Goal: Use online tool/utility: Use online tool/utility

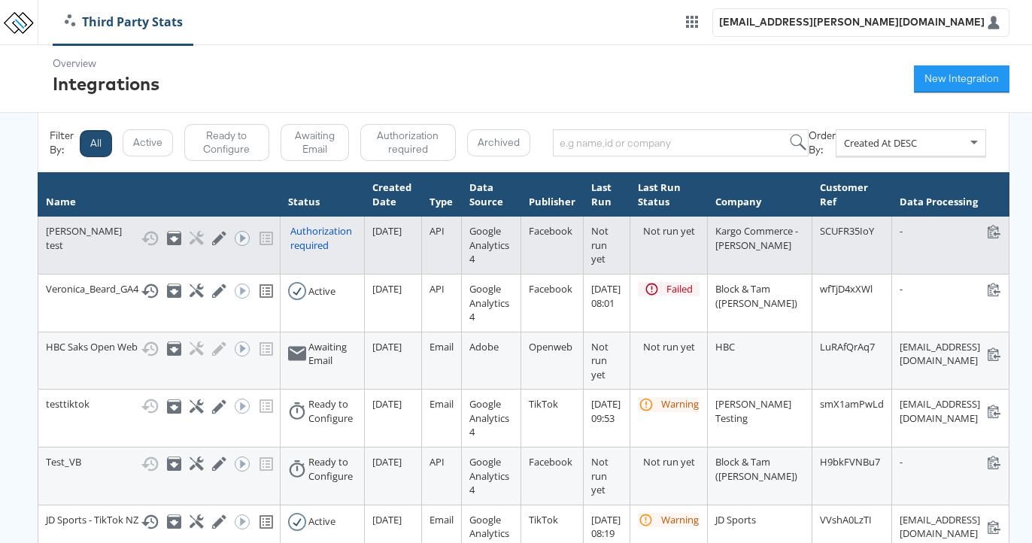
scroll to position [0, 2]
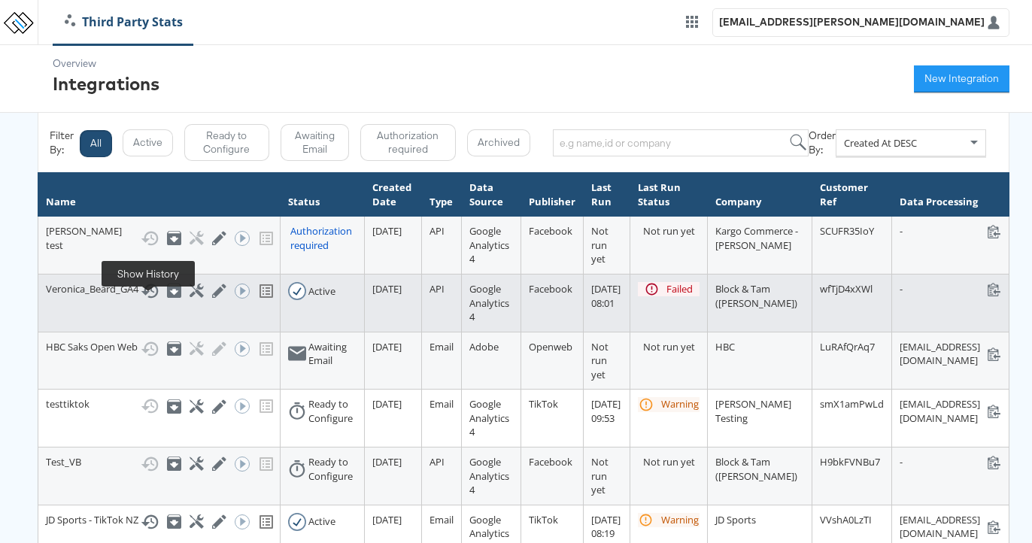
click at [147, 300] on icon at bounding box center [150, 291] width 18 height 18
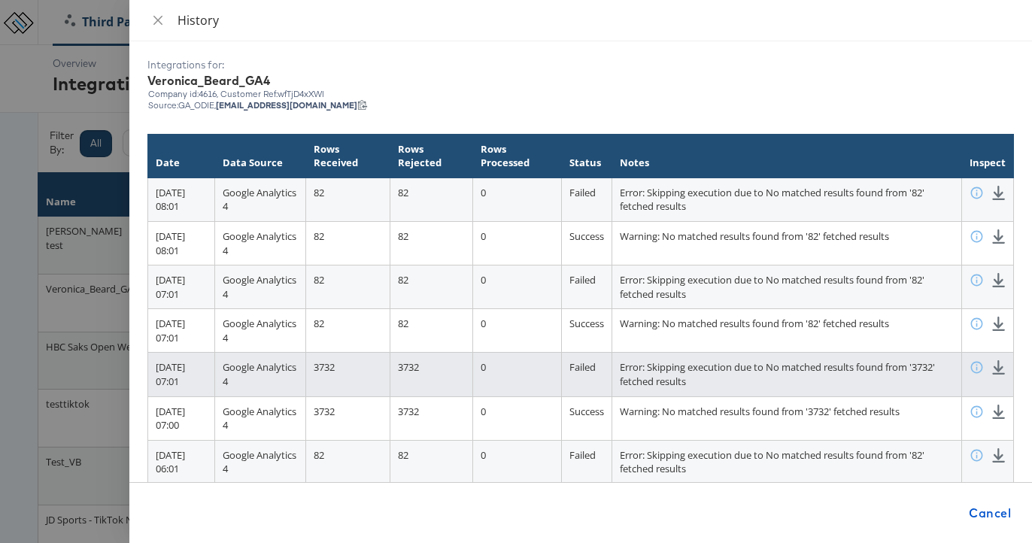
scroll to position [4, 0]
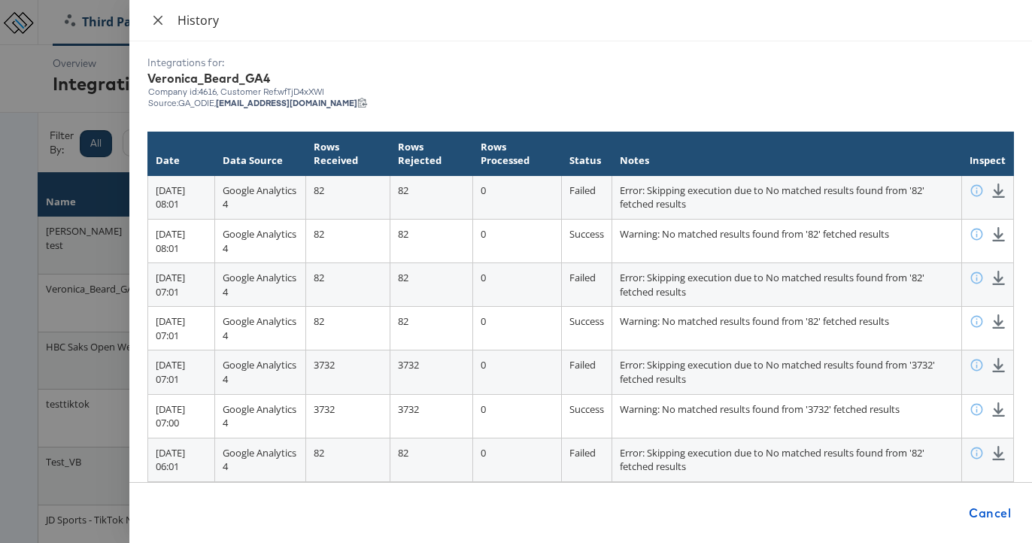
drag, startPoint x: 157, startPoint y: 16, endPoint x: 148, endPoint y: 11, distance: 10.1
click at [157, 16] on icon "close" at bounding box center [158, 20] width 12 height 12
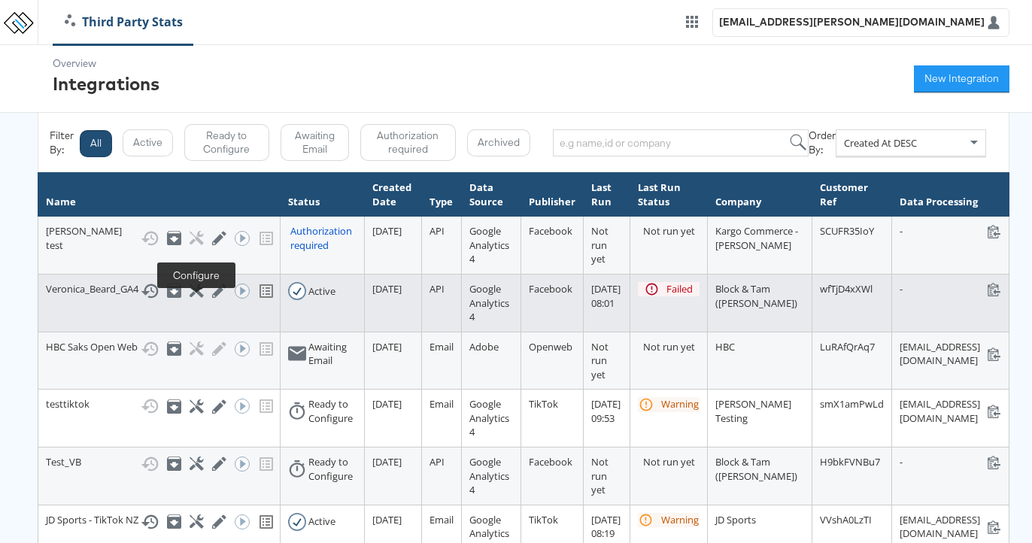
click at [192, 298] on icon at bounding box center [196, 290] width 14 height 14
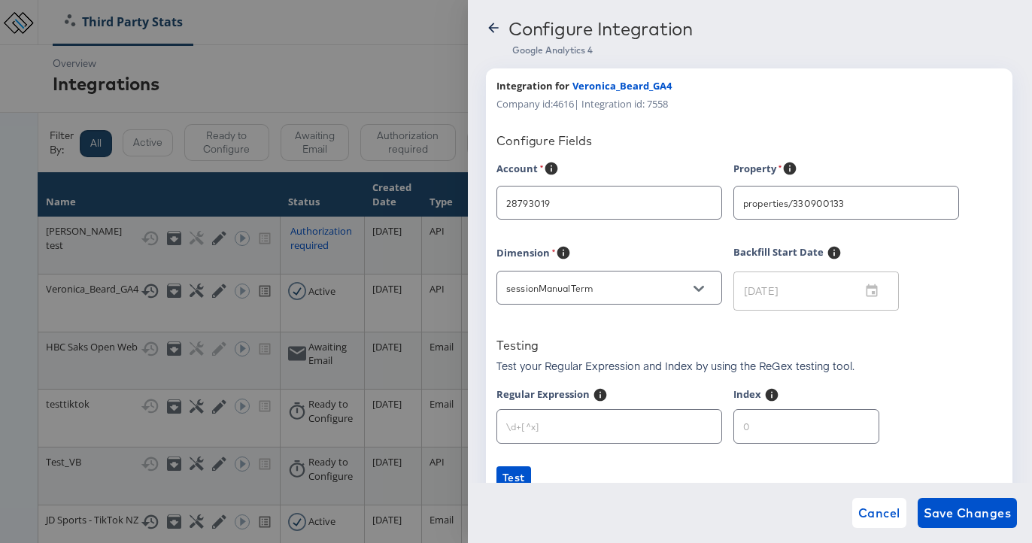
click at [889, 211] on input "properties/330900133" at bounding box center [834, 203] width 189 height 17
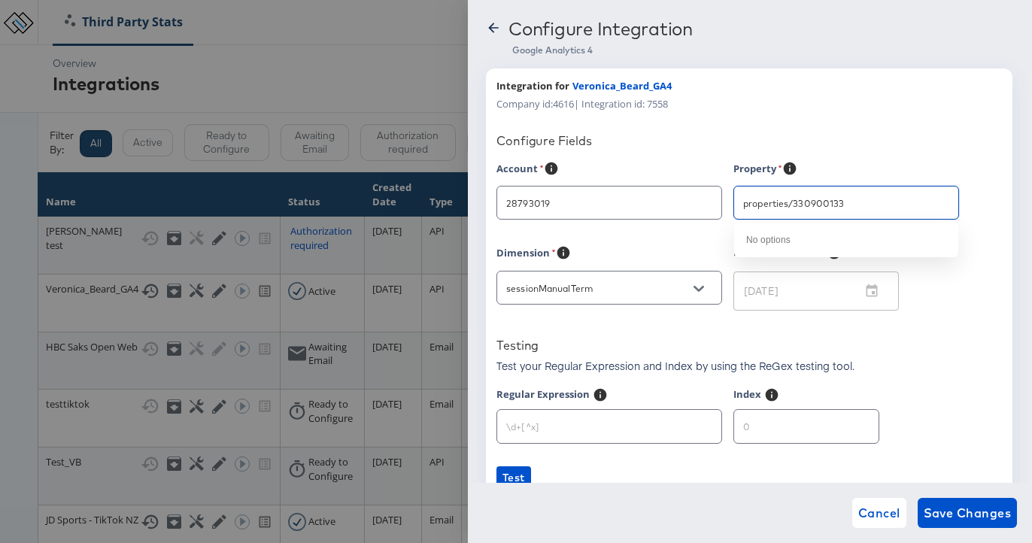
click at [884, 200] on input "properties/330900133" at bounding box center [834, 203] width 189 height 17
type input "Veronica Beard"
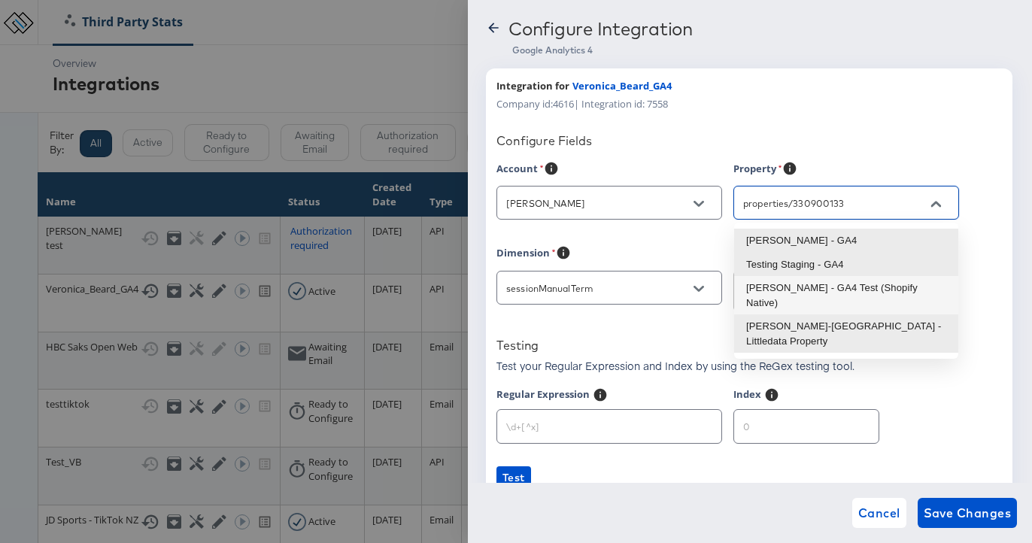
click at [862, 282] on li "Veronica Beard - GA4 Test (Shopify Native)" at bounding box center [846, 295] width 224 height 38
type input "Veronica Beard - GA4 Test (Shopify Native)"
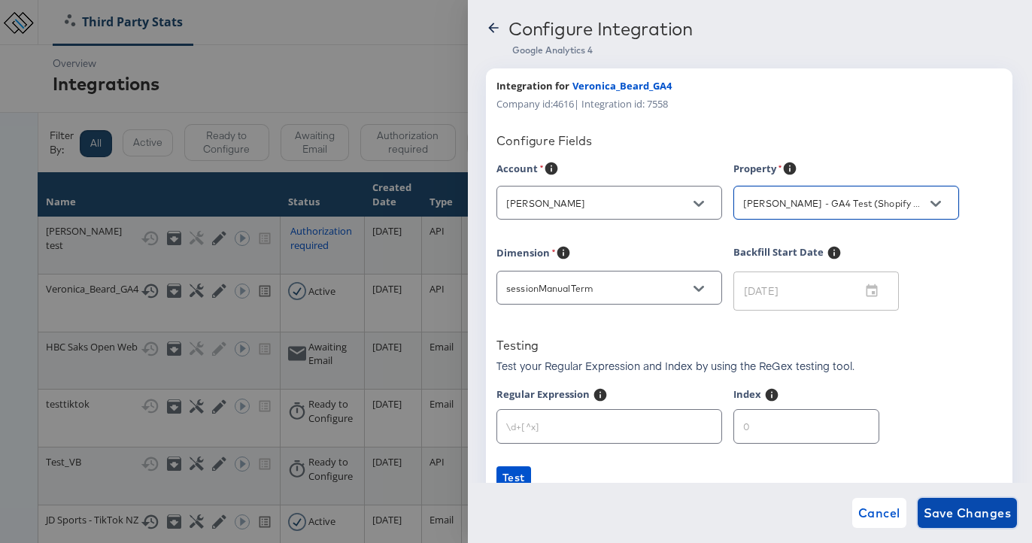
click at [993, 506] on span "Save Changes" at bounding box center [967, 512] width 88 height 21
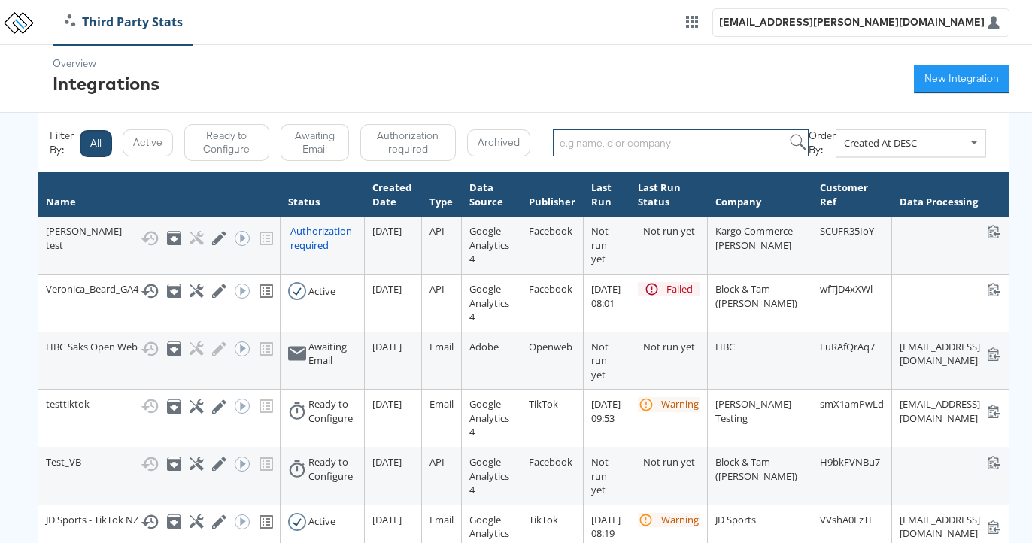
click at [684, 149] on input "search" at bounding box center [681, 142] width 256 height 27
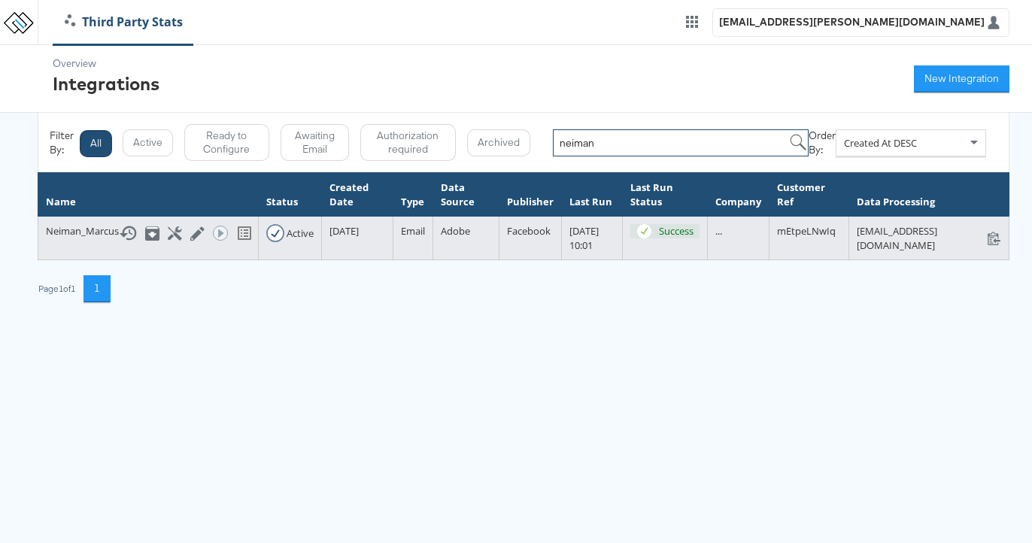
scroll to position [0, 3]
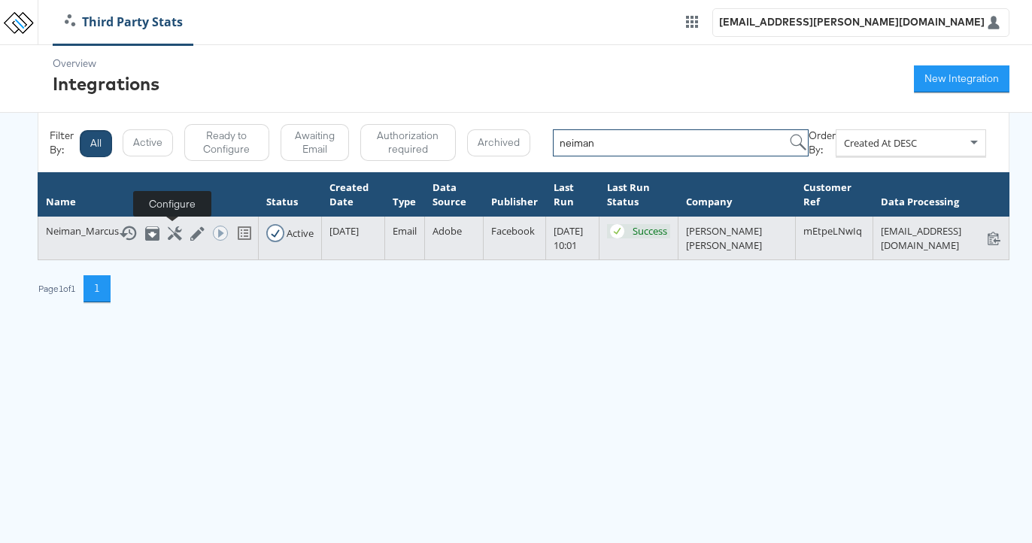
type input "neiman"
click at [173, 233] on icon at bounding box center [175, 233] width 14 height 14
click at [170, 230] on icon at bounding box center [175, 233] width 14 height 14
click at [168, 229] on icon at bounding box center [175, 233] width 14 height 14
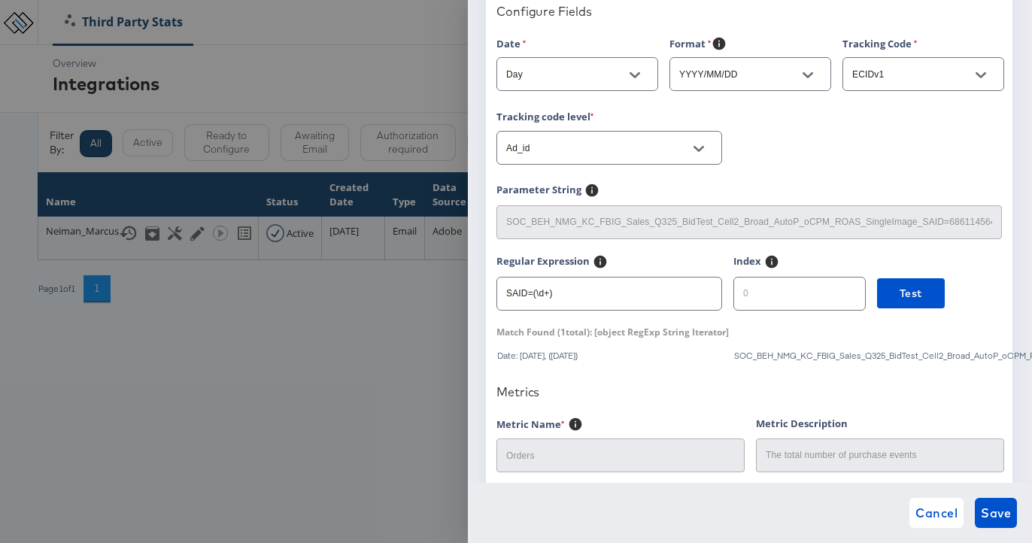
scroll to position [0, 8]
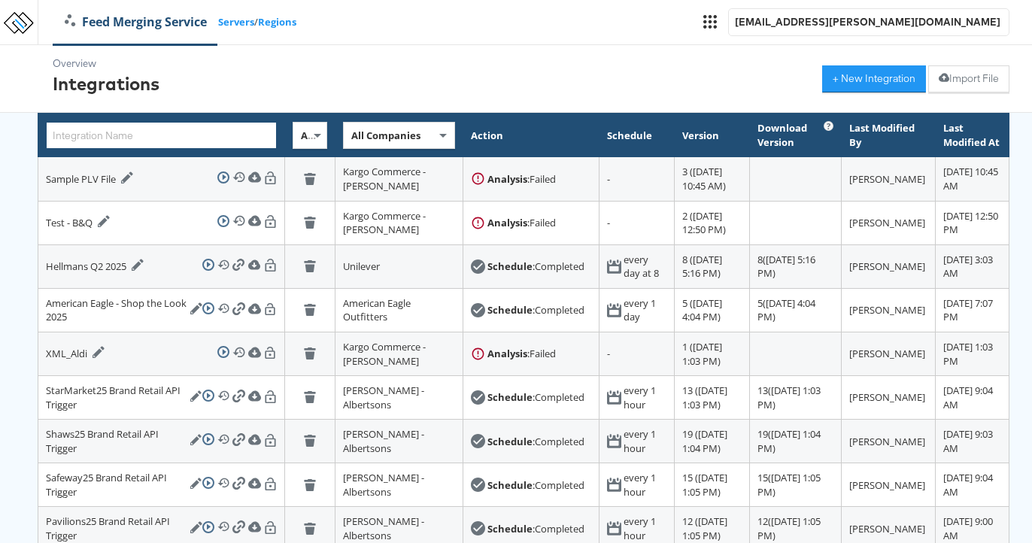
click at [187, 134] on input "text" at bounding box center [161, 135] width 231 height 27
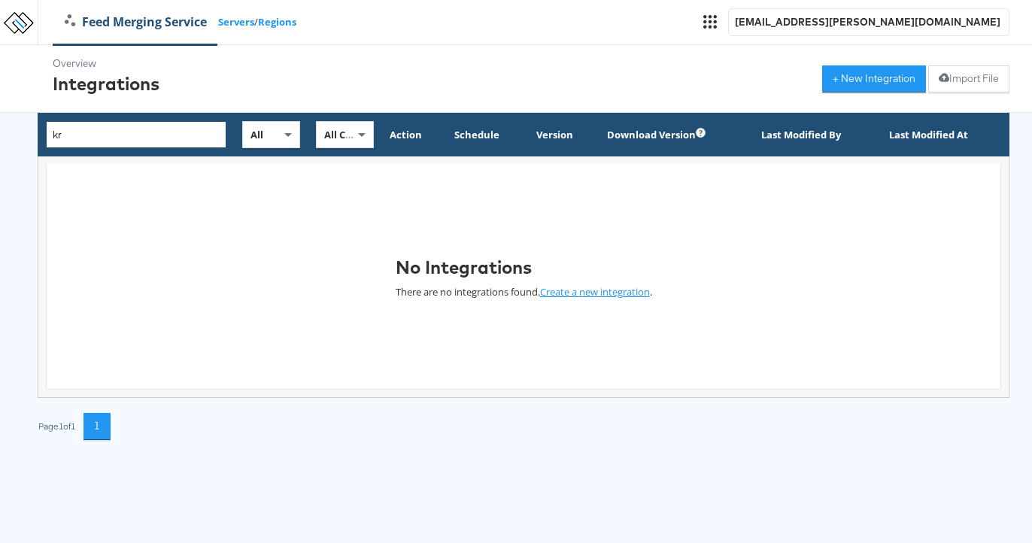
type input "k"
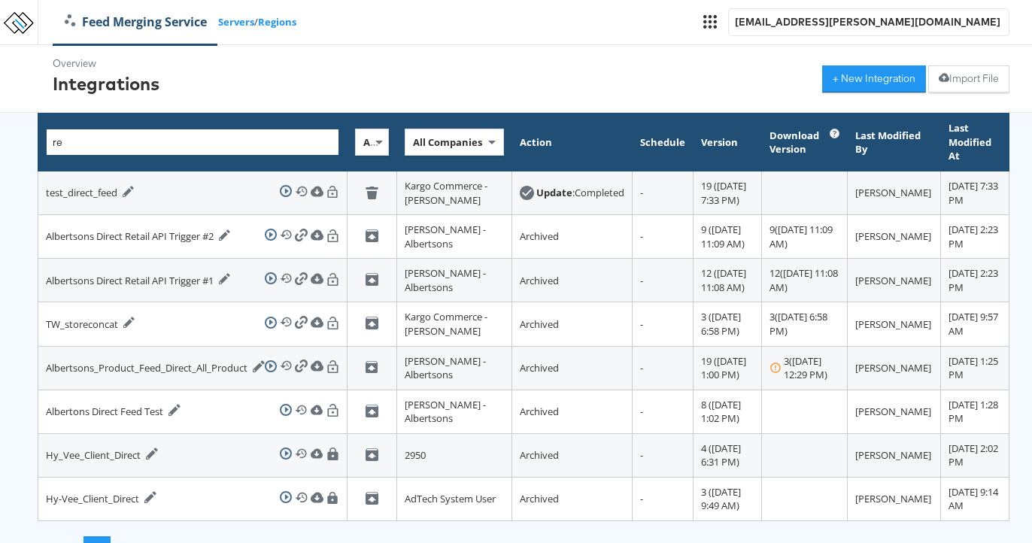
type input "r"
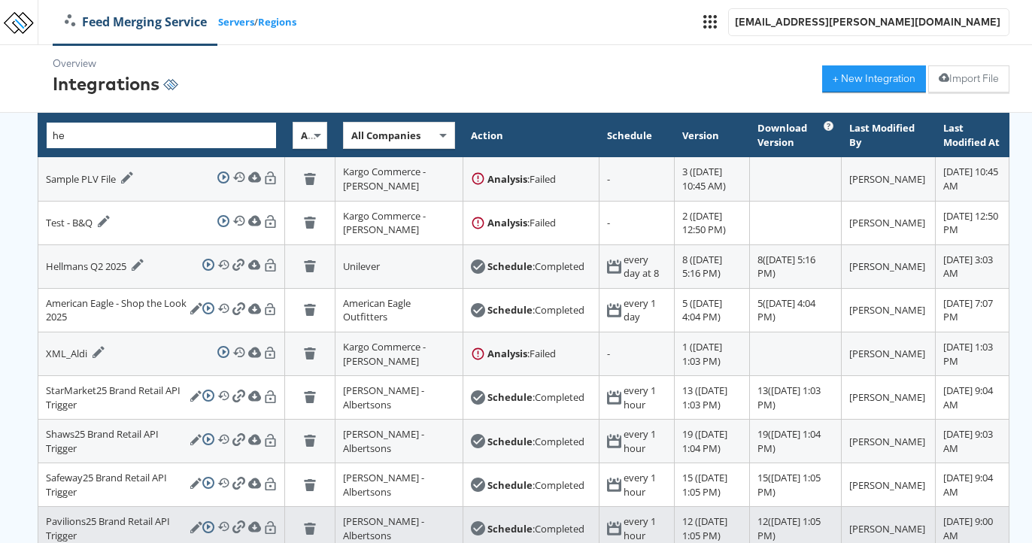
type input "he"
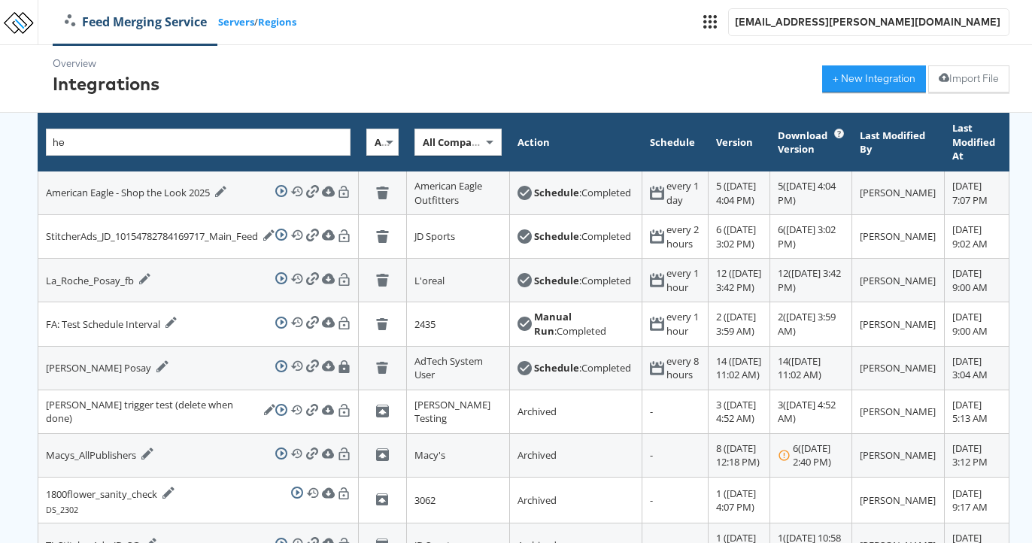
click at [387, 140] on span "All" at bounding box center [381, 142] width 15 height 14
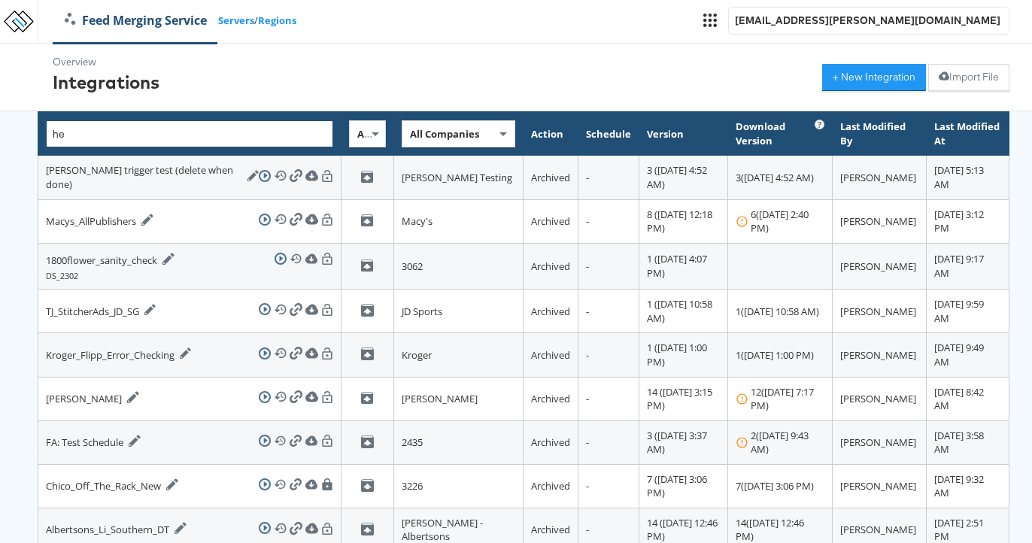
drag, startPoint x: 70, startPoint y: 132, endPoint x: 17, endPoint y: 126, distance: 53.6
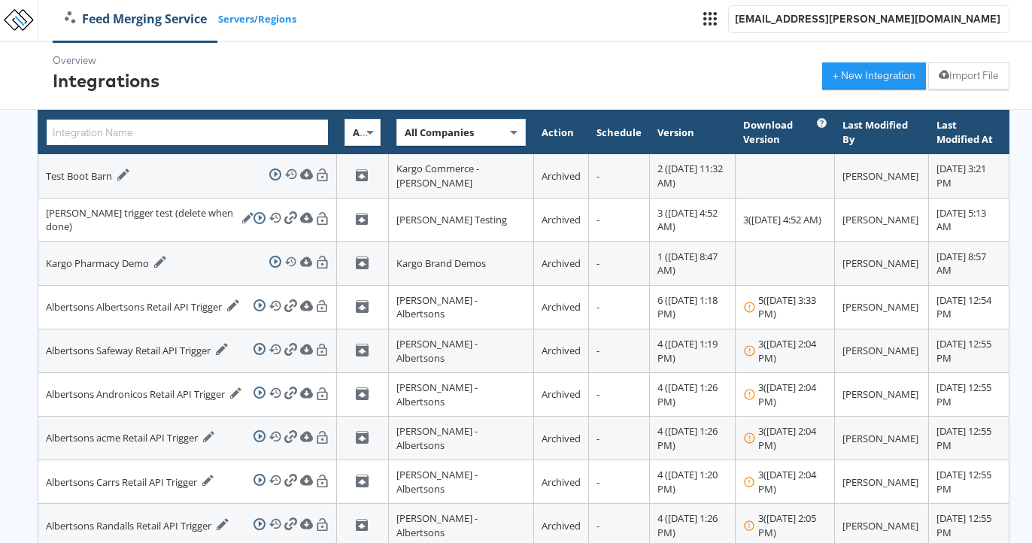
click at [141, 135] on input "text" at bounding box center [187, 132] width 283 height 27
type input "kraft"
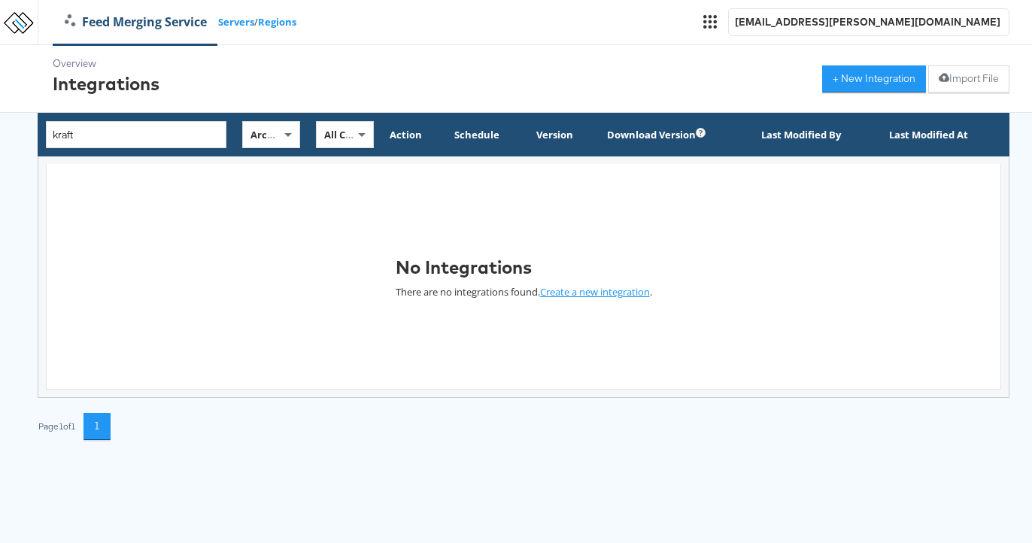
click at [89, 29] on link "Feed Merging Service" at bounding box center [135, 22] width 165 height 17
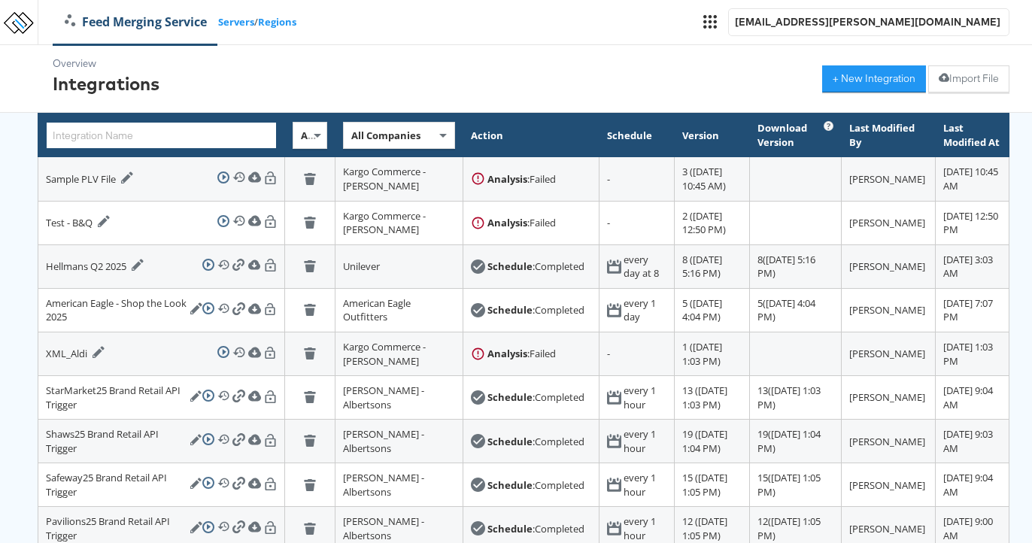
click at [129, 135] on input "text" at bounding box center [161, 135] width 231 height 27
paste input "Kraft Recipes Retail API v3"
type input "Kraft Recipes Retail API v3"
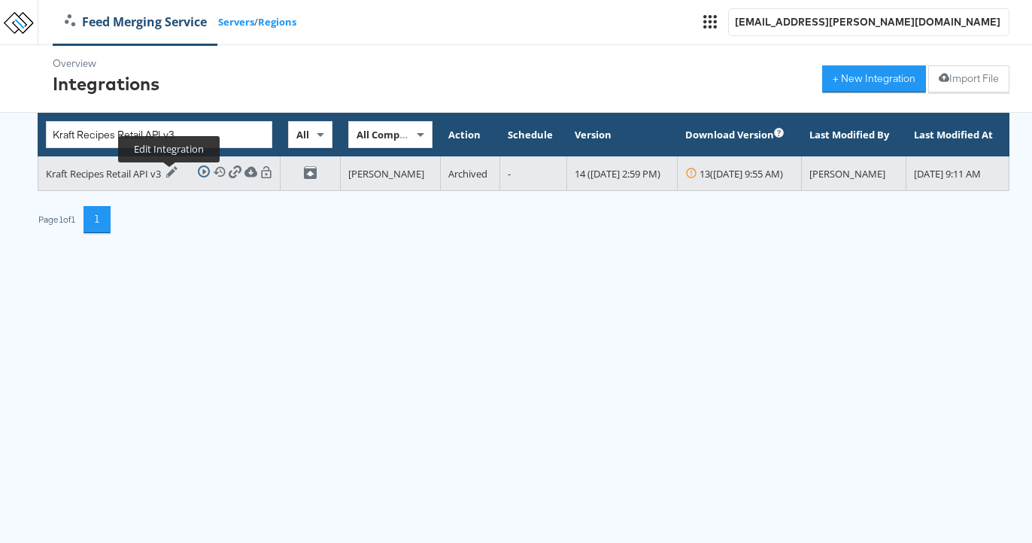
click at [167, 177] on icon at bounding box center [171, 171] width 11 height 11
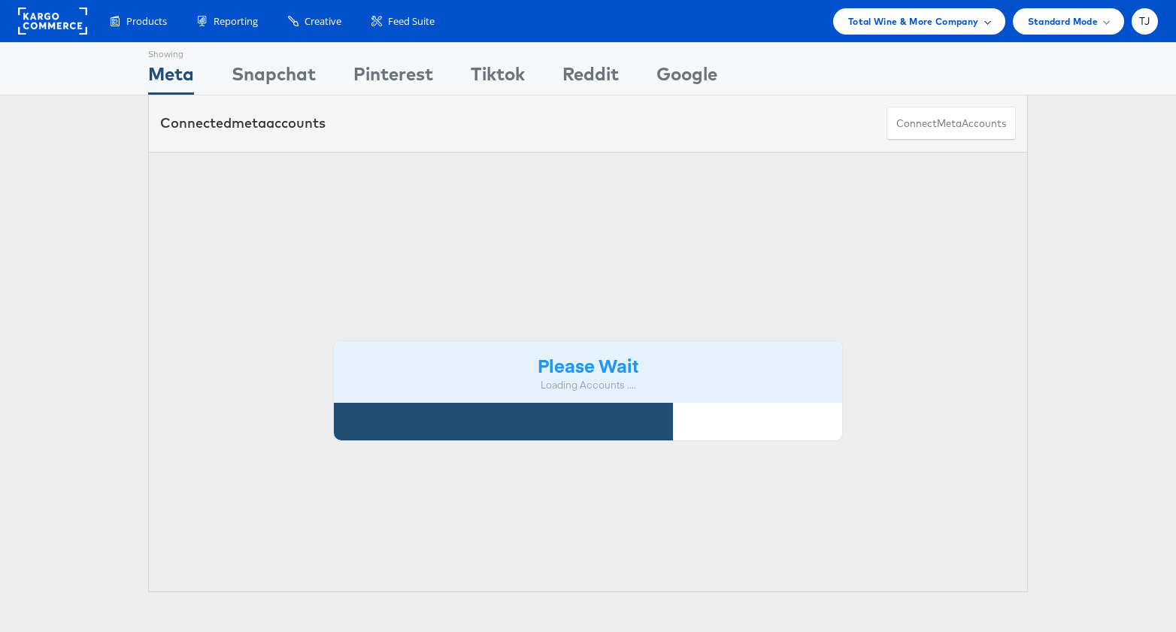
click at [969, 17] on span "Total Wine & More Company" at bounding box center [913, 22] width 131 height 16
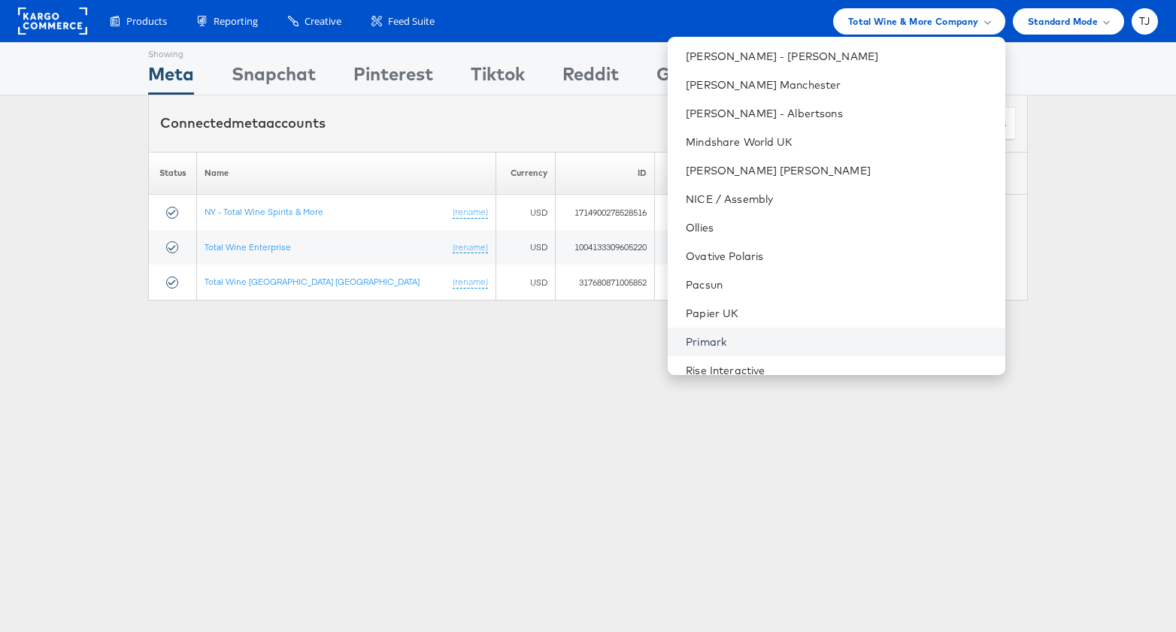
scroll to position [1775, 0]
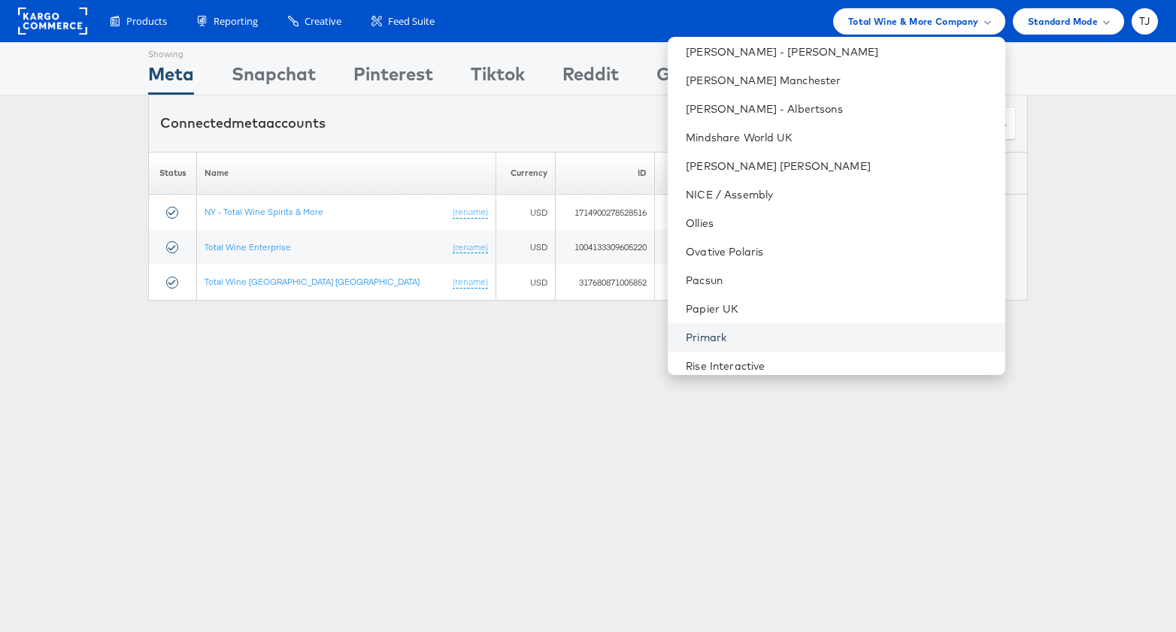
click at [843, 341] on link "Primark" at bounding box center [839, 337] width 307 height 15
click at [842, 338] on link "Primark" at bounding box center [839, 337] width 307 height 15
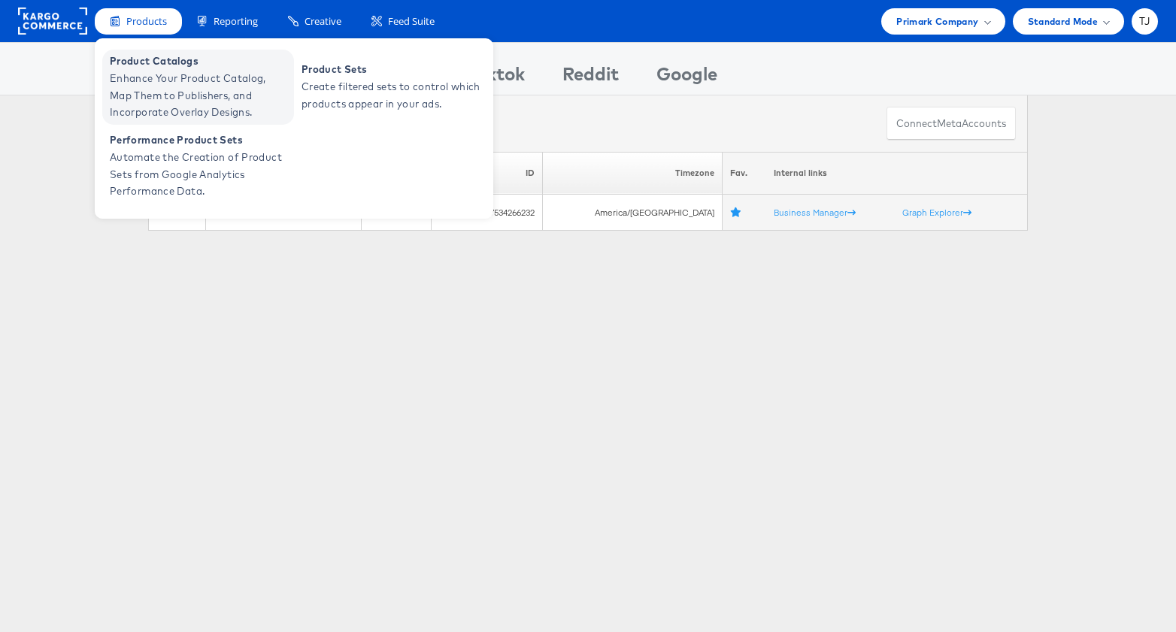
click at [149, 61] on span "Product Catalogs" at bounding box center [200, 61] width 180 height 17
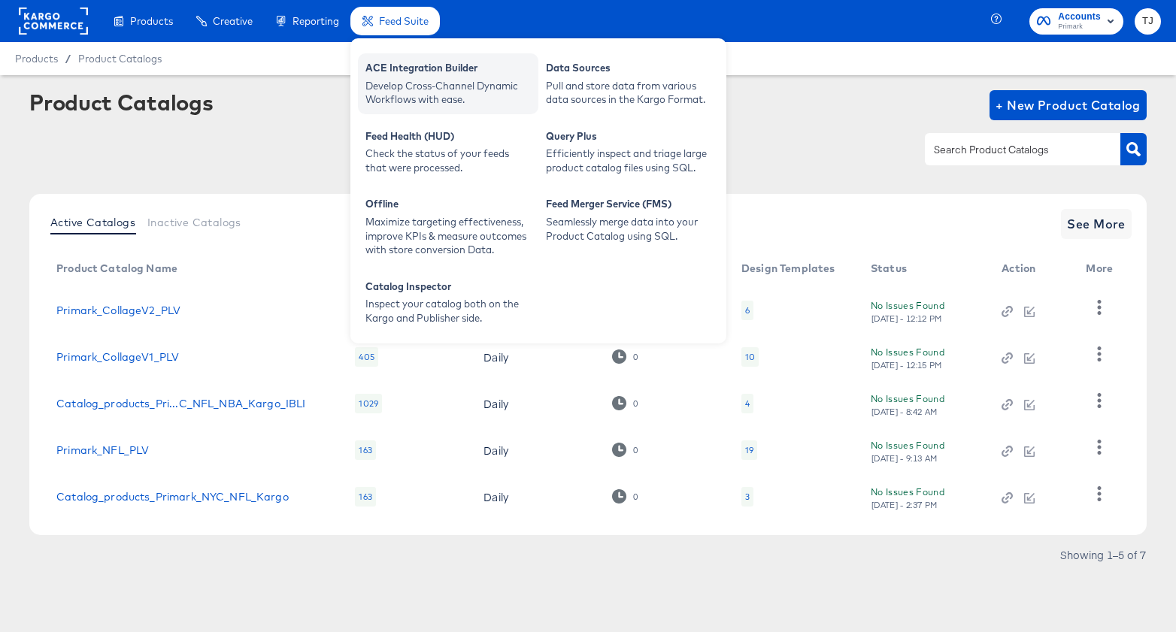
click at [416, 74] on div "ACE Integration Builder" at bounding box center [447, 70] width 165 height 18
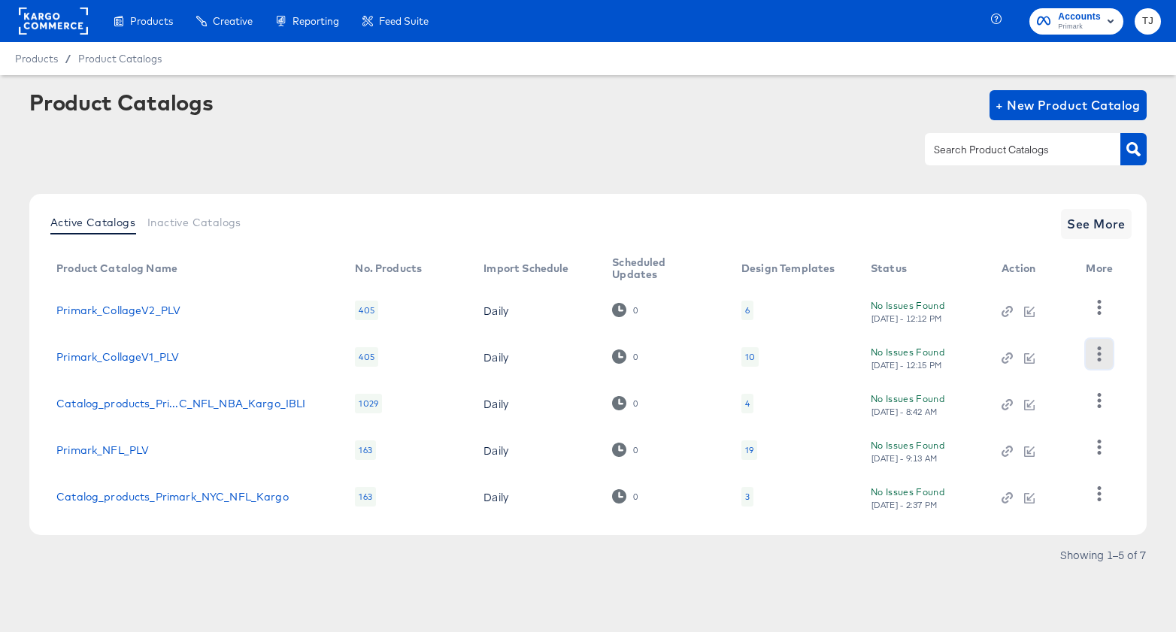
click at [1104, 350] on icon "button" at bounding box center [1099, 354] width 14 height 14
click at [1028, 405] on div "HUD Checks (Internal)" at bounding box center [1037, 409] width 150 height 24
click at [541, 558] on div "Showing 1–5 of 7" at bounding box center [587, 562] width 1117 height 24
click at [1107, 221] on span "See More" at bounding box center [1096, 224] width 59 height 21
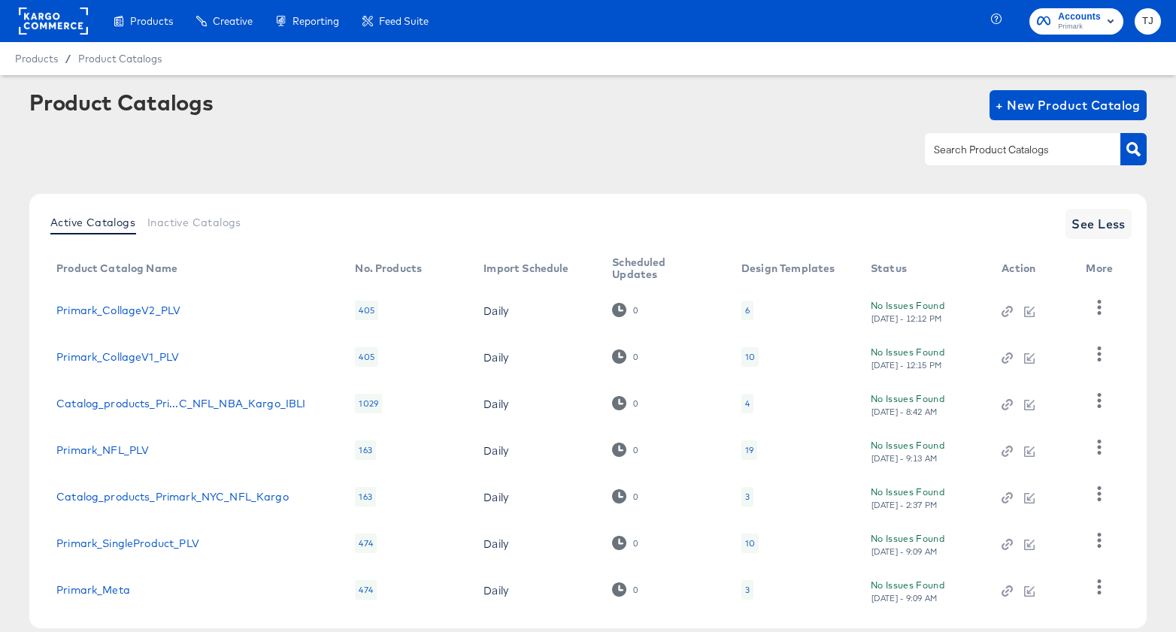
scroll to position [80, 0]
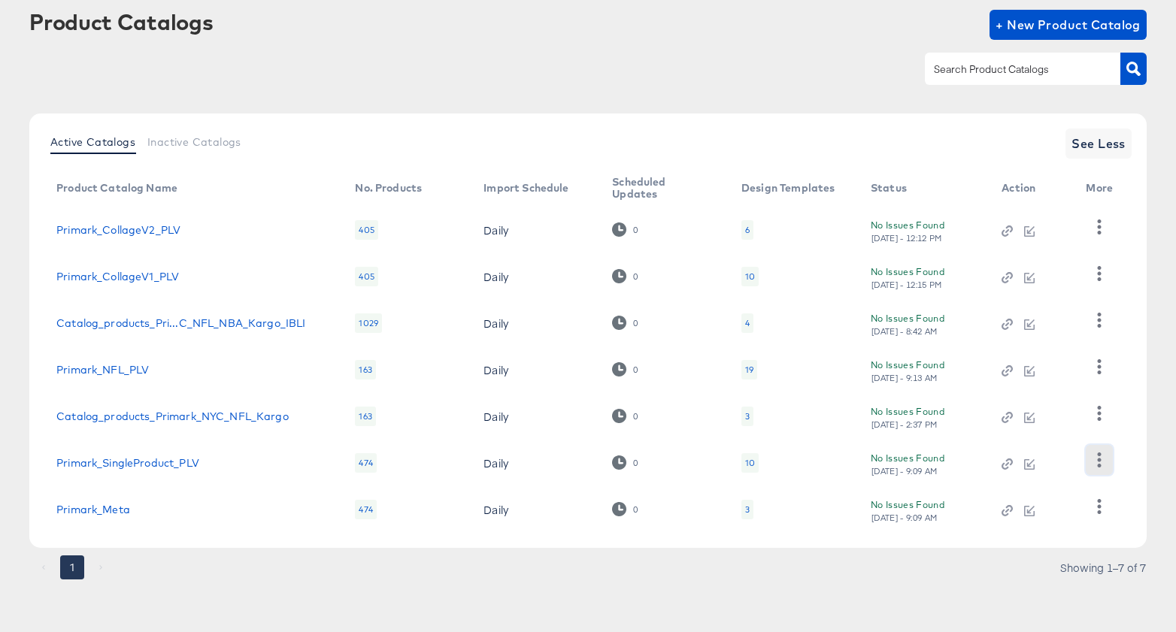
click at [1099, 467] on icon "button" at bounding box center [1100, 460] width 4 height 14
click at [1059, 390] on div "HUD Checks (Internal)" at bounding box center [1037, 385] width 150 height 24
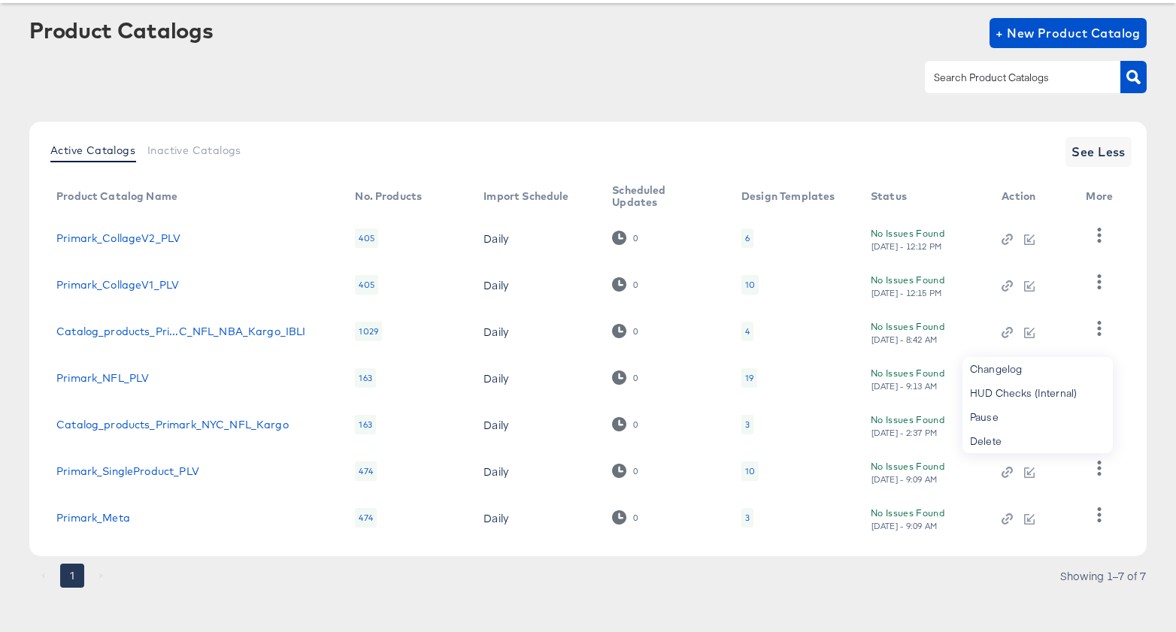
click at [554, 593] on div "1 Showing 1–7 of 7" at bounding box center [587, 583] width 1117 height 24
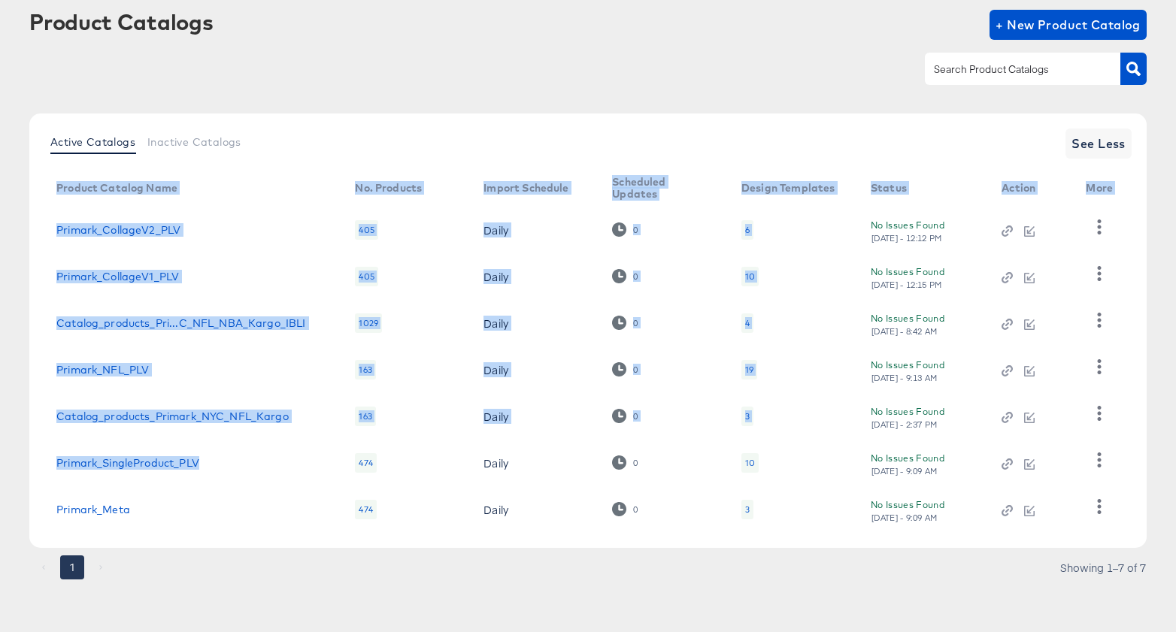
drag, startPoint x: 229, startPoint y: 472, endPoint x: 41, endPoint y: 456, distance: 189.4
click at [41, 456] on div "Active Catalogs Inactive Catalogs See Less Product Catalog Name No. Products Im…" at bounding box center [587, 331] width 1117 height 435
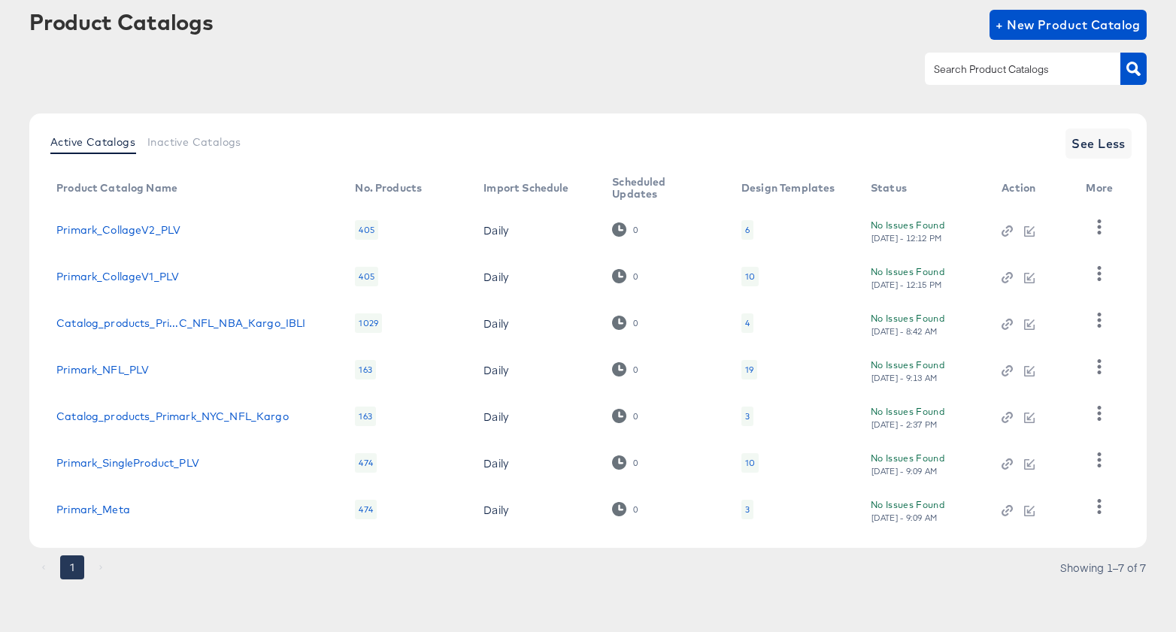
click at [234, 496] on td "Primark_Meta" at bounding box center [193, 510] width 299 height 47
click at [132, 465] on link "Primark_SingleProduct_PLV" at bounding box center [127, 463] width 143 height 12
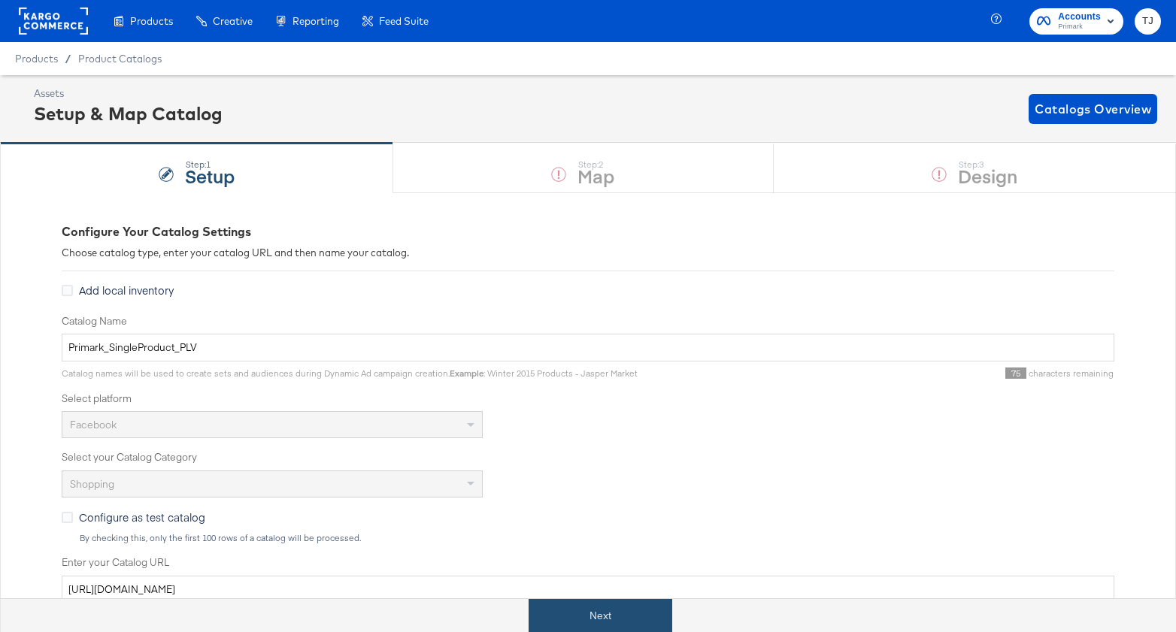
click at [602, 613] on button "Next" at bounding box center [601, 616] width 144 height 34
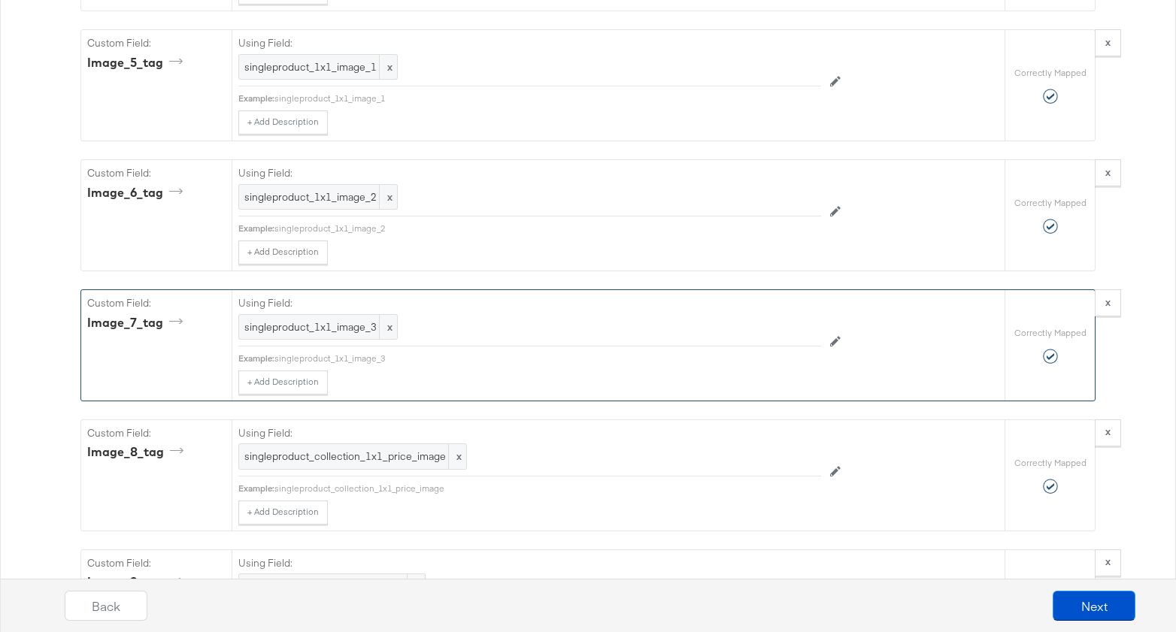
scroll to position [2138, 0]
click at [1103, 611] on button "Next" at bounding box center [1094, 606] width 83 height 30
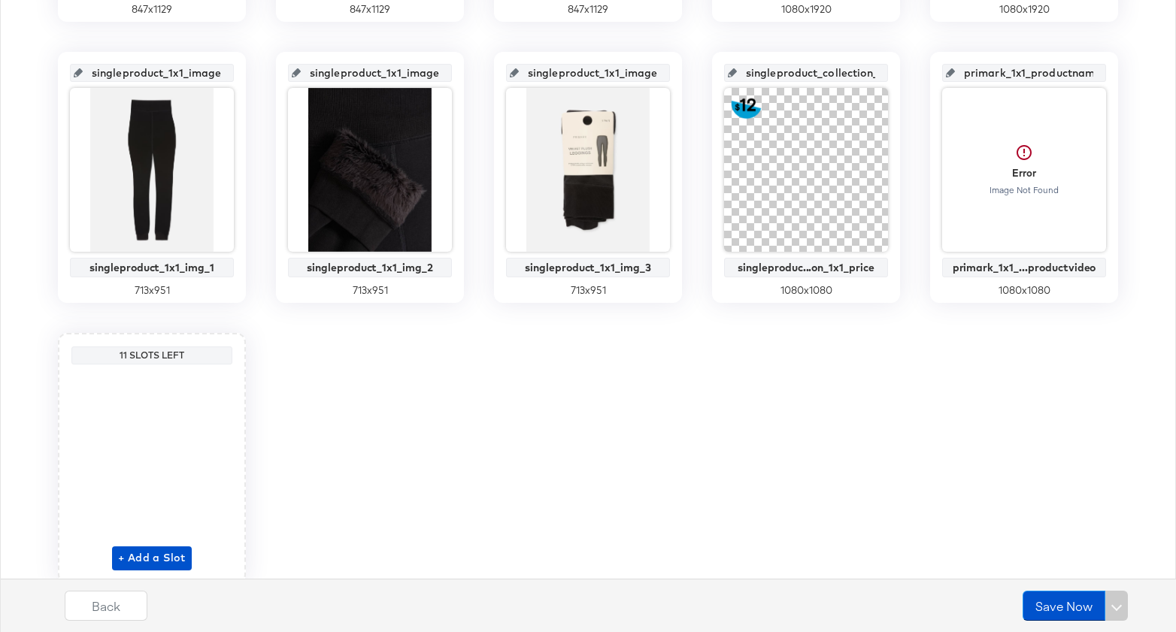
scroll to position [647, 0]
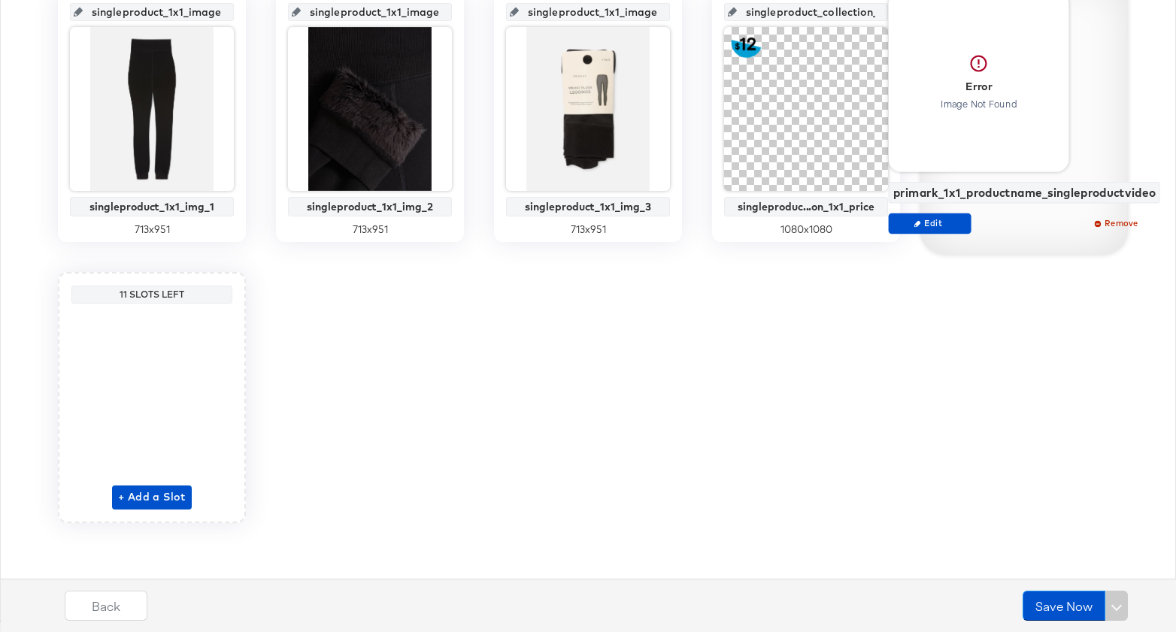
click at [1002, 88] on div at bounding box center [979, 82] width 180 height 180
click at [941, 223] on span "Edit" at bounding box center [930, 222] width 69 height 11
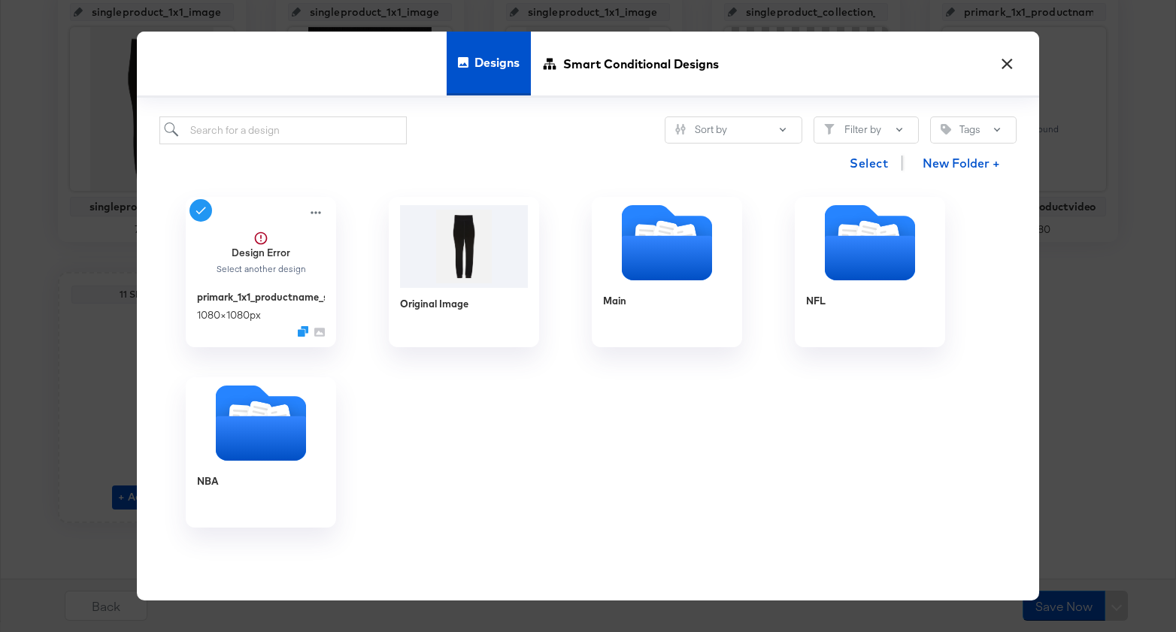
drag, startPoint x: 1009, startPoint y: 62, endPoint x: 1008, endPoint y: 69, distance: 7.6
click at [1009, 62] on button "×" at bounding box center [1006, 60] width 27 height 27
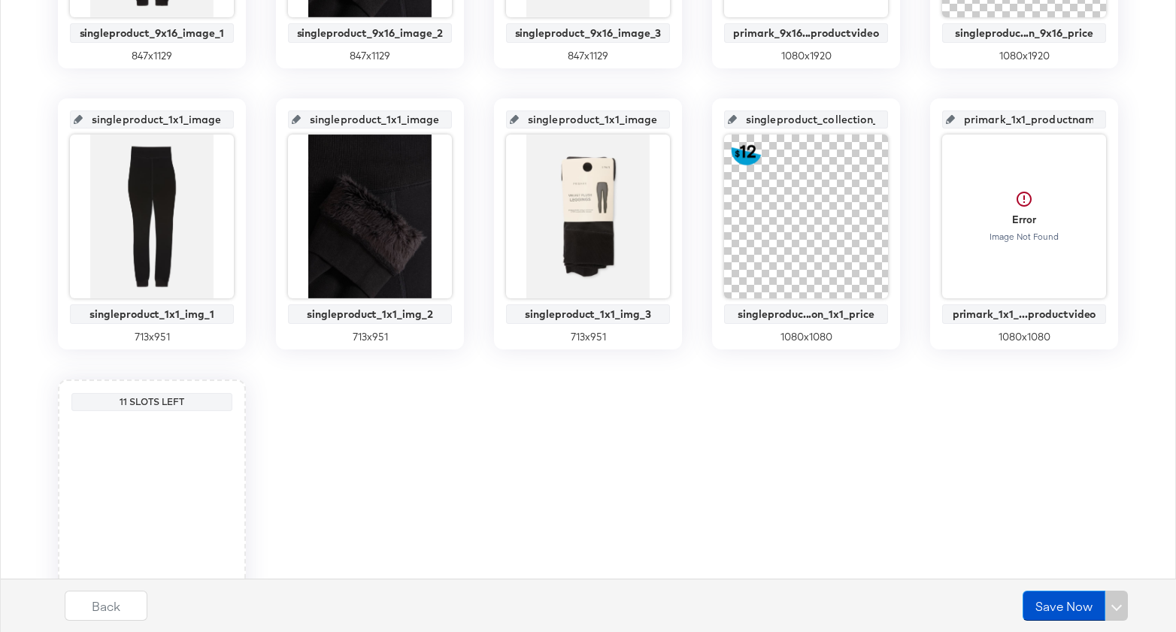
scroll to position [0, 0]
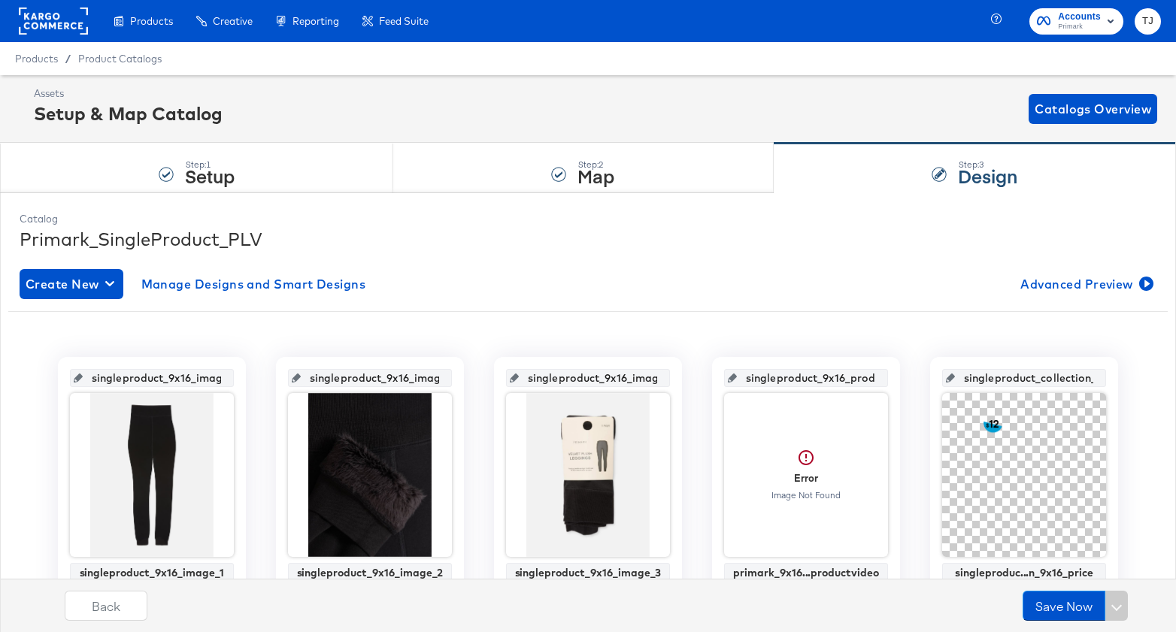
click at [0, 0] on div "Build overlay designs and videos, leveraging your catalog data." at bounding box center [0, 0] width 0 height 0
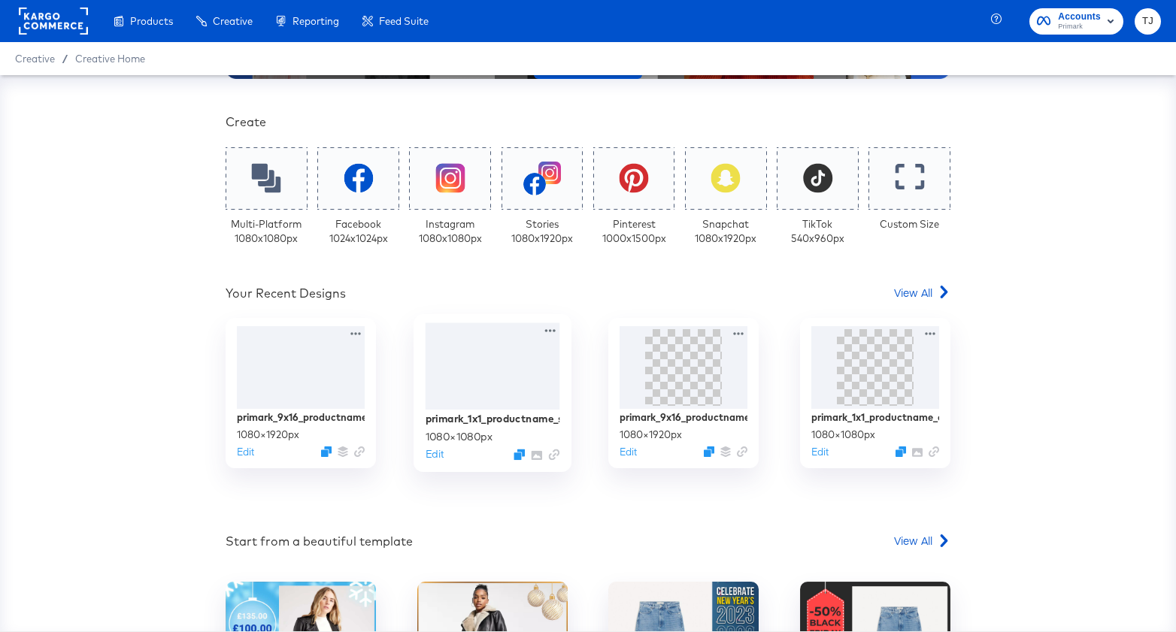
scroll to position [445, 0]
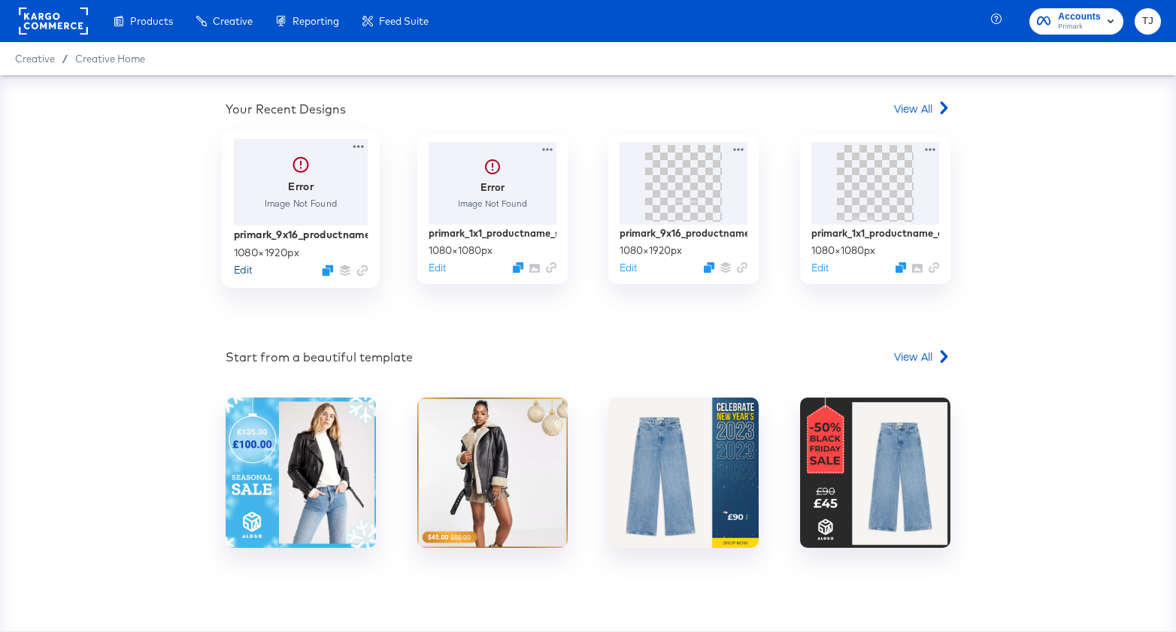
click at [247, 273] on button "Edit" at bounding box center [243, 270] width 18 height 14
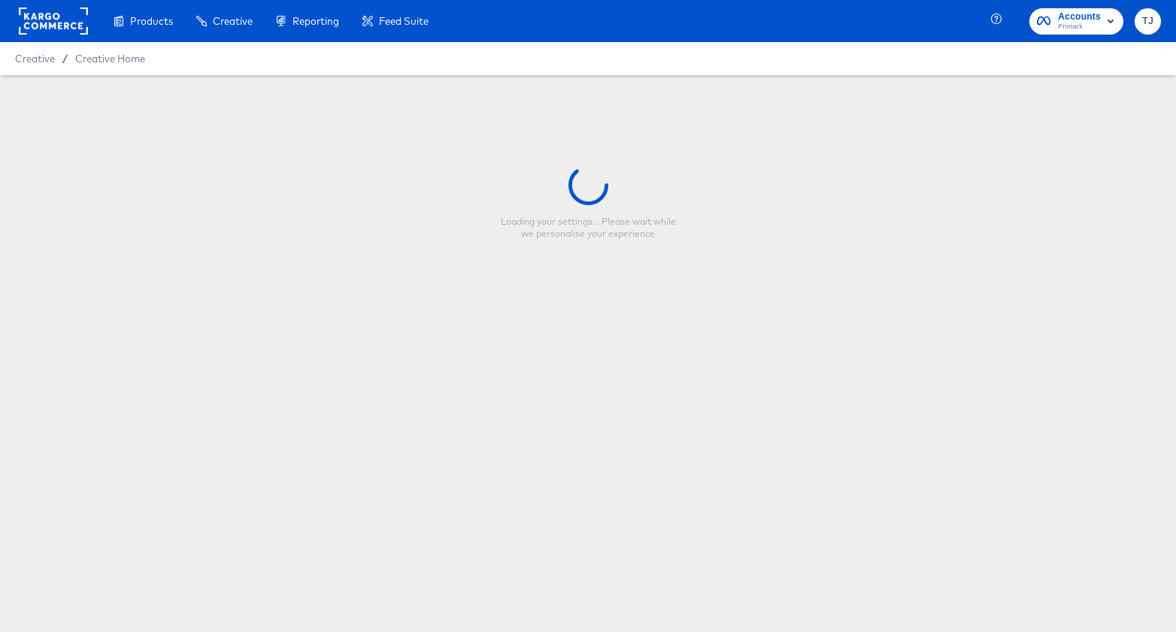
type input "primark_9x16_productname_singleproductvideo"
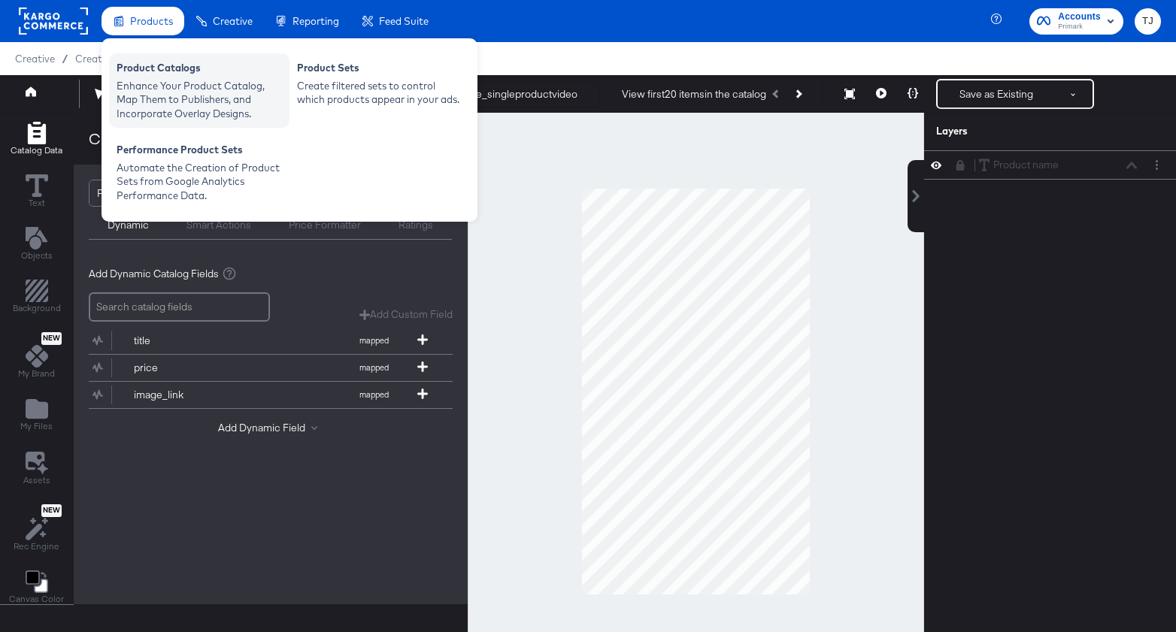
click at [141, 76] on div "Product Catalogs" at bounding box center [199, 70] width 165 height 18
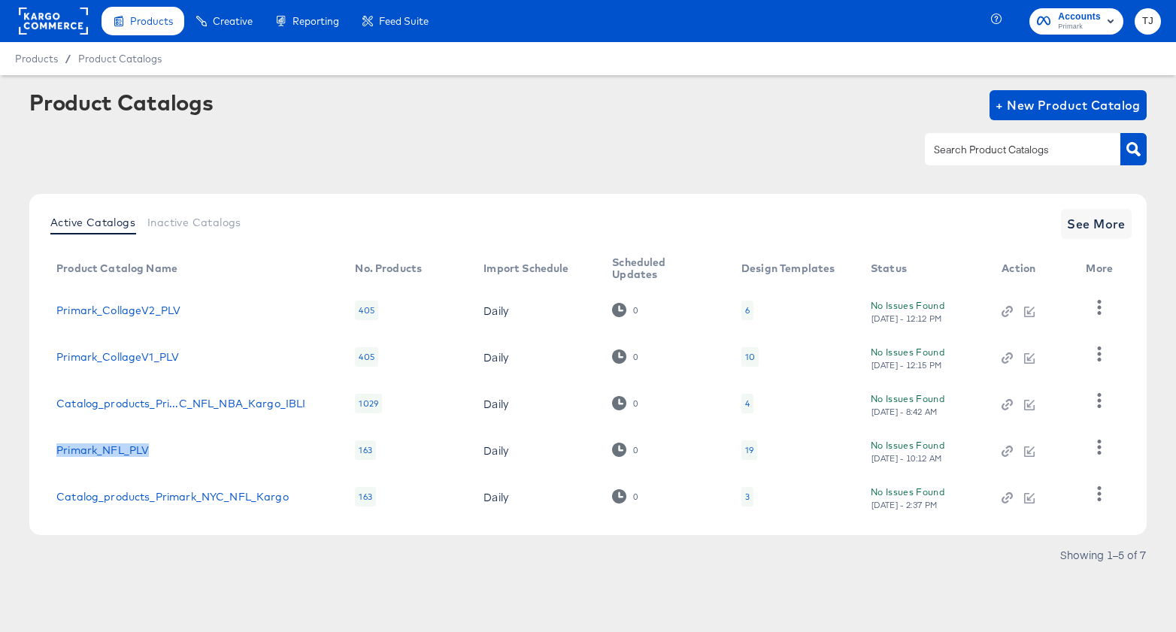
drag, startPoint x: 159, startPoint y: 449, endPoint x: 47, endPoint y: 443, distance: 113.0
click at [47, 443] on td "Primark_NFL_PLV" at bounding box center [193, 450] width 299 height 47
click at [259, 454] on div "Primark_NFL_PLV" at bounding box center [190, 450] width 268 height 12
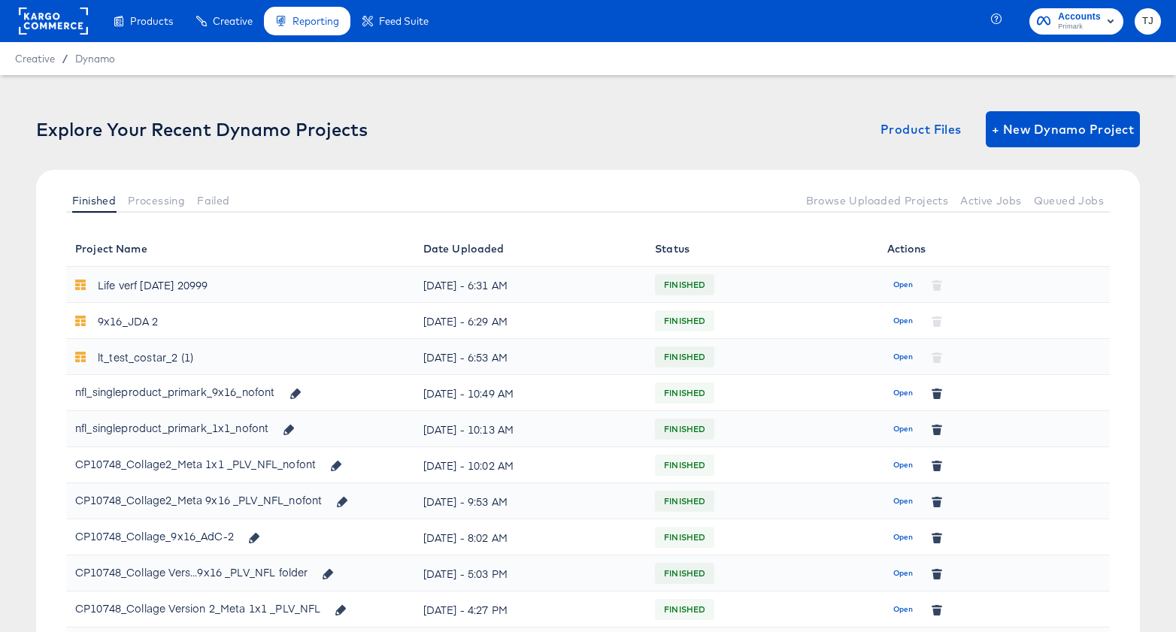
scroll to position [1, 0]
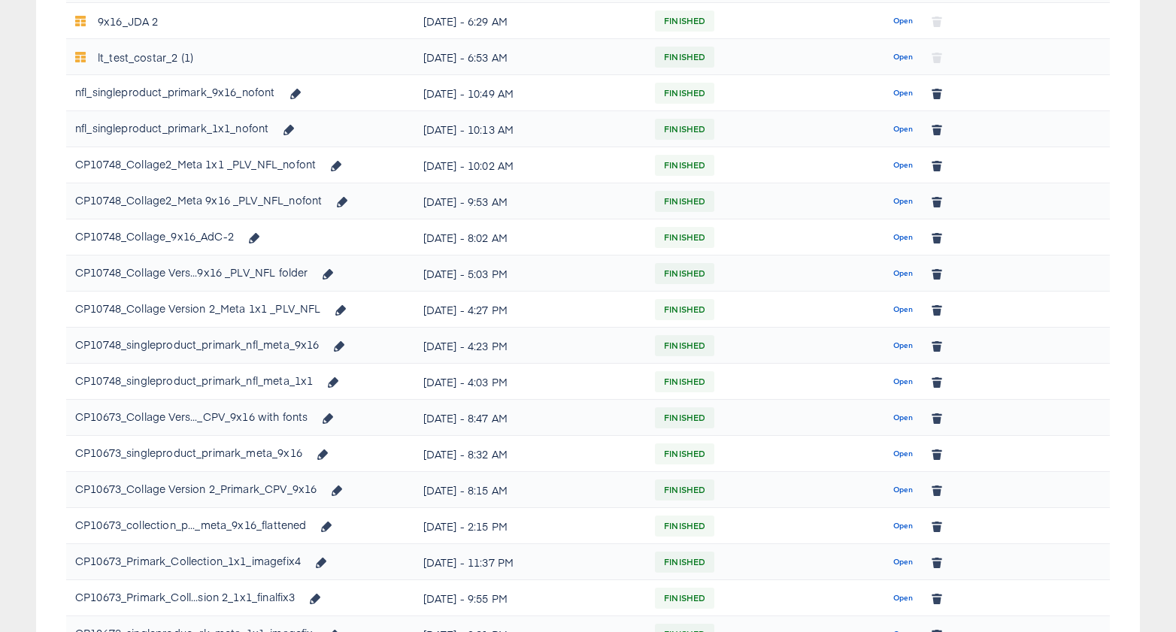
scroll to position [433, 0]
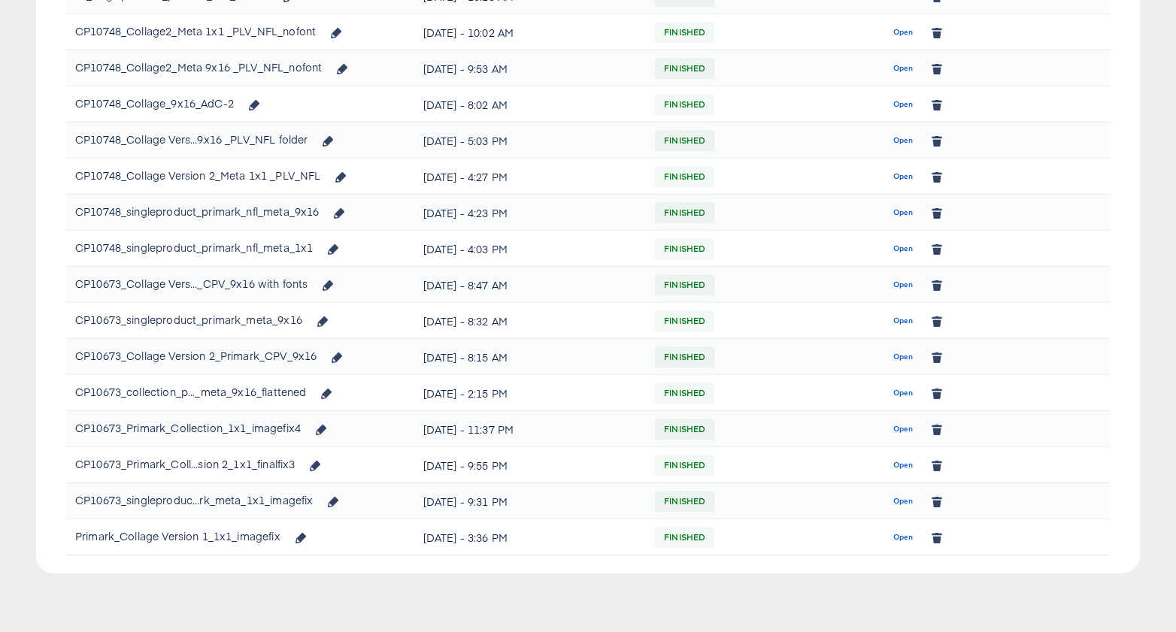
click at [896, 496] on span "Open" at bounding box center [903, 502] width 20 height 14
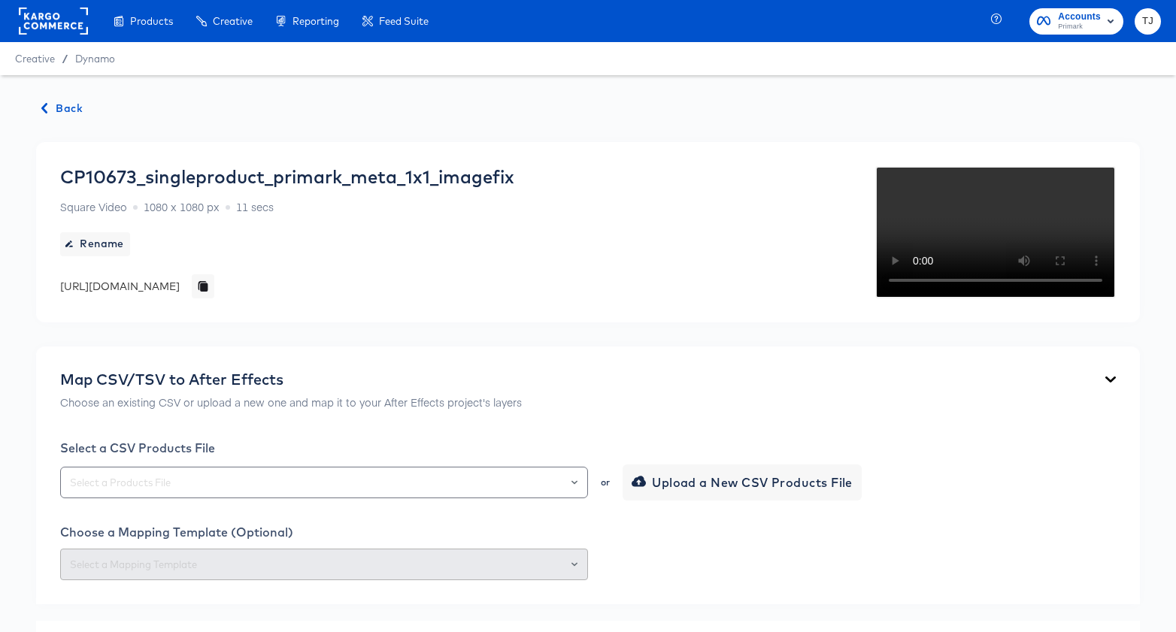
click at [71, 108] on span "Back" at bounding box center [62, 108] width 41 height 19
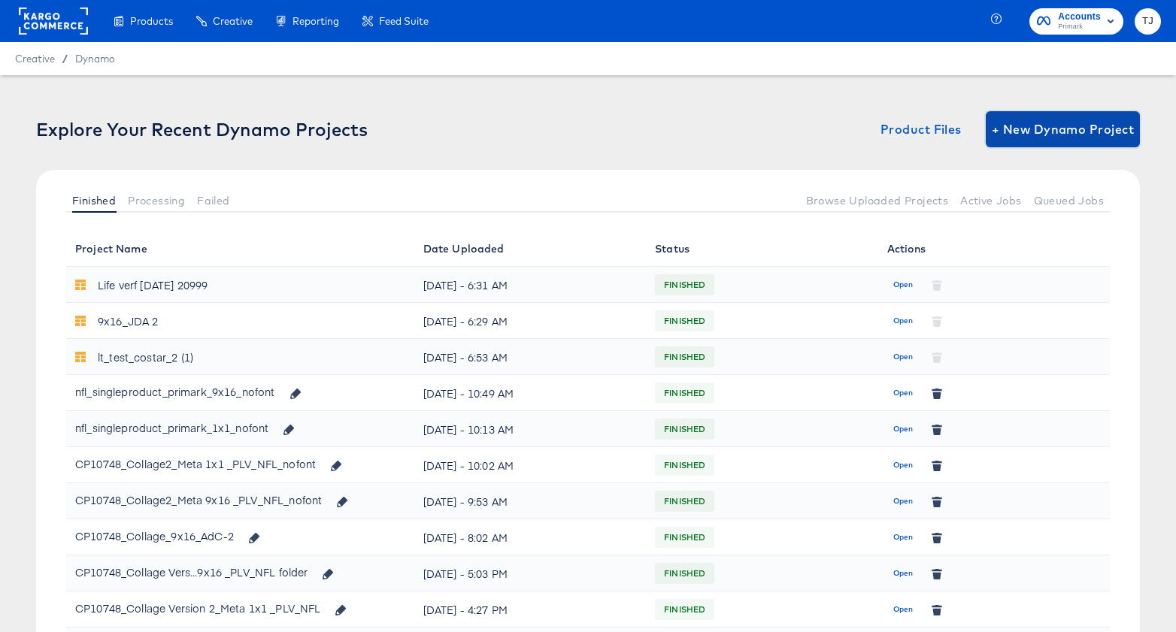
click at [1065, 123] on span "+ New Dynamo Project" at bounding box center [1063, 129] width 142 height 21
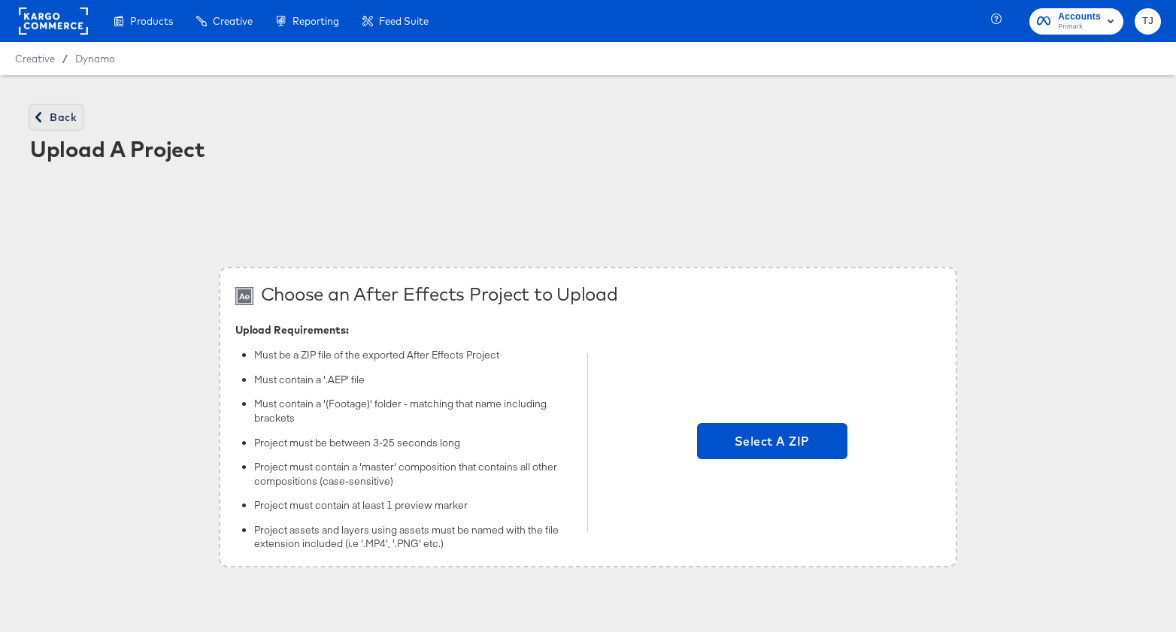
click at [59, 119] on span "Back" at bounding box center [56, 117] width 41 height 19
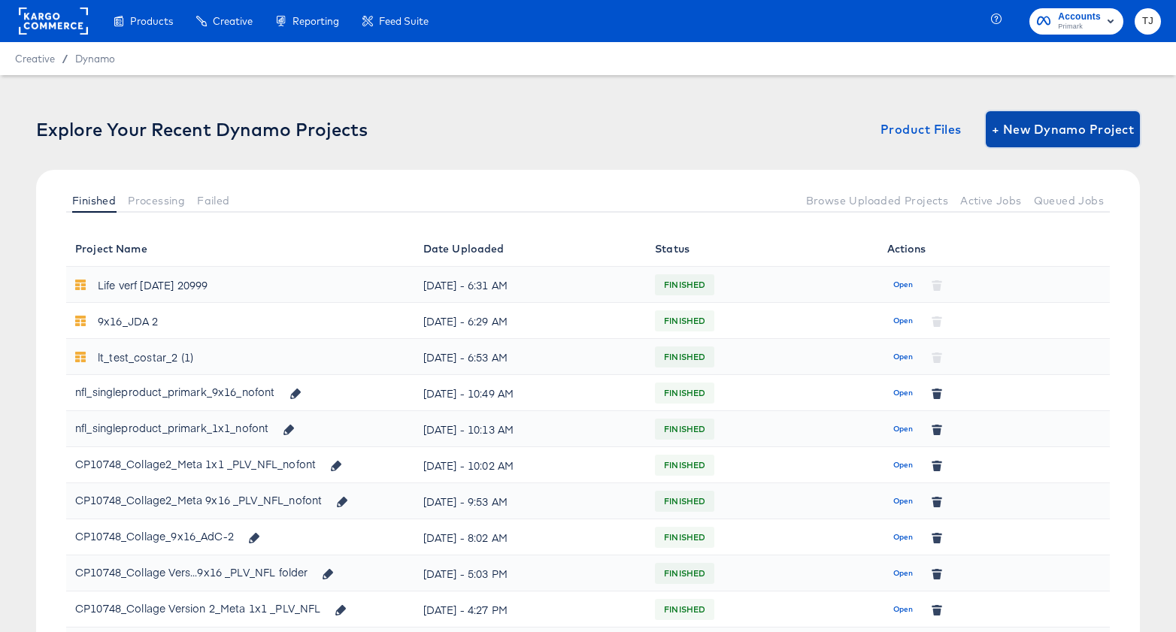
click at [1047, 127] on span "+ New Dynamo Project" at bounding box center [1063, 129] width 142 height 21
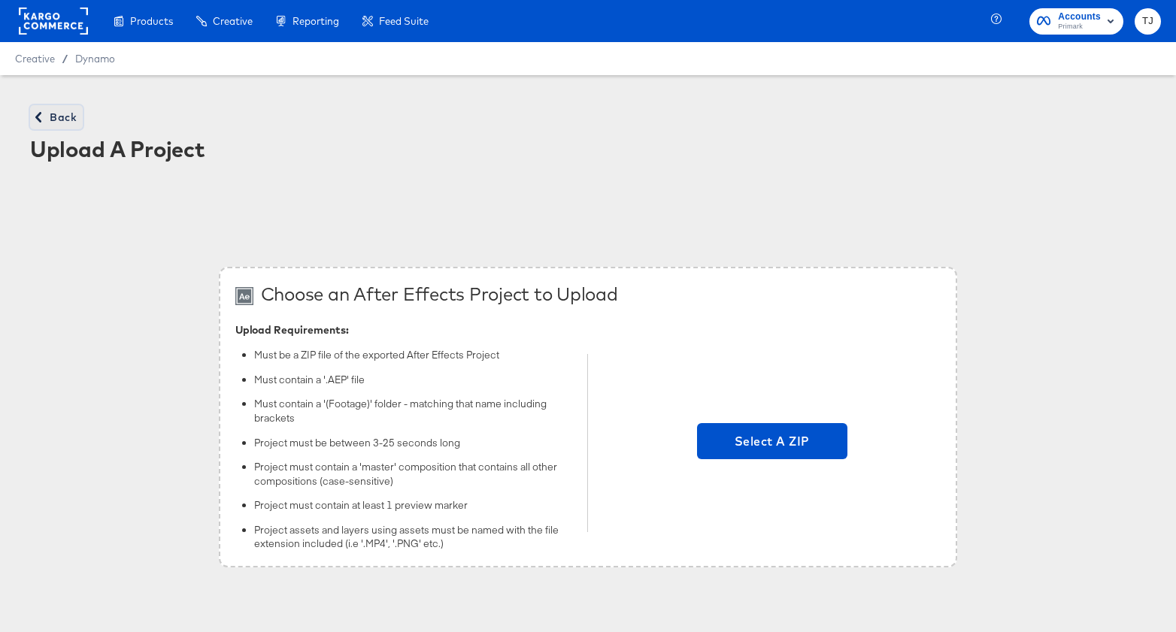
click at [44, 116] on span "Back" at bounding box center [56, 117] width 41 height 19
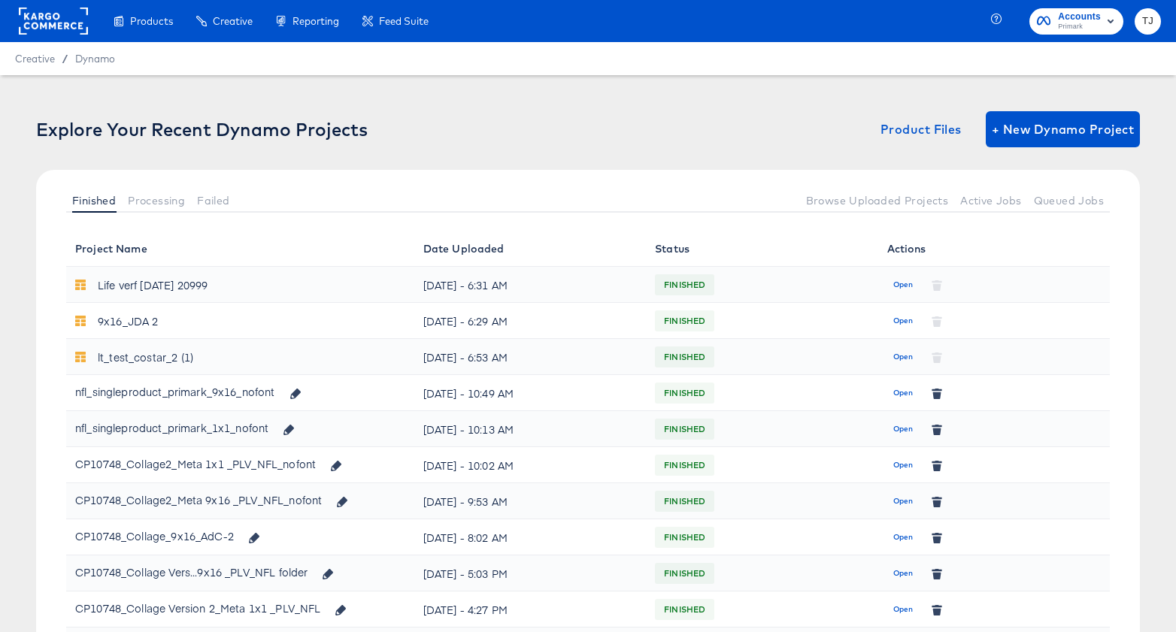
scroll to position [433, 0]
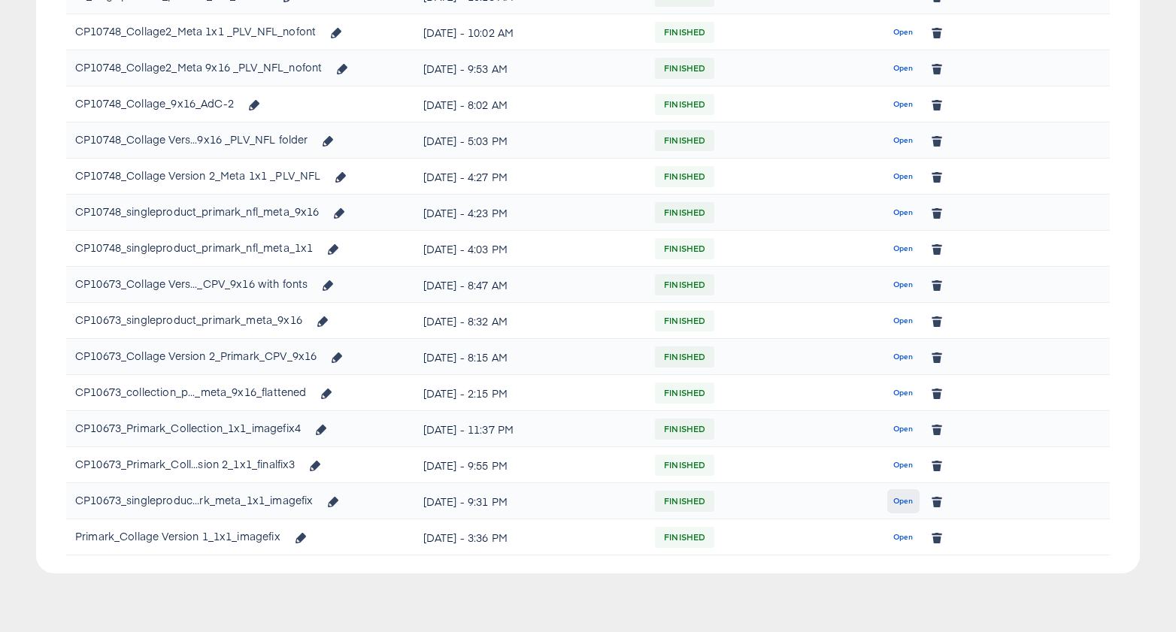
click at [905, 503] on span "Open" at bounding box center [903, 502] width 20 height 14
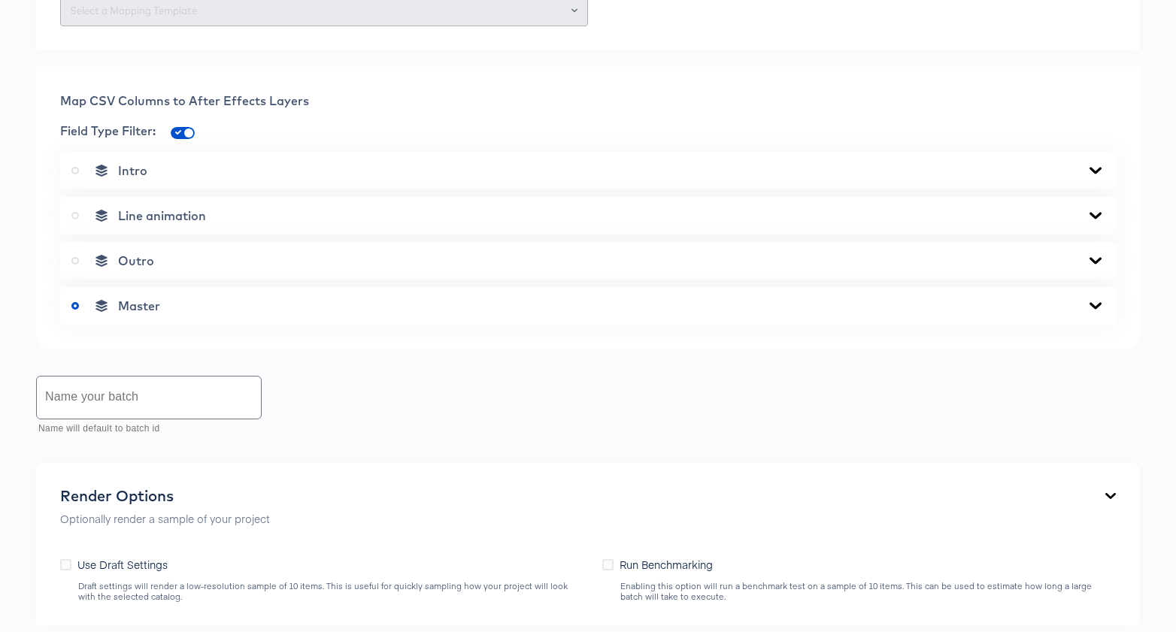
scroll to position [551, 0]
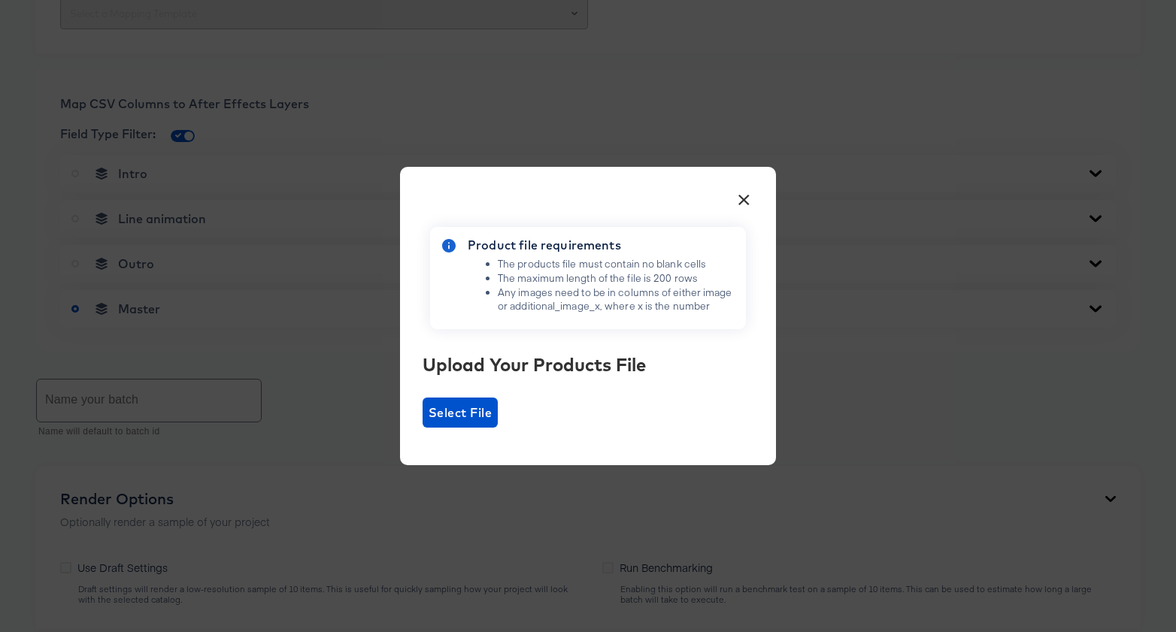
click at [740, 194] on button "×" at bounding box center [743, 195] width 27 height 27
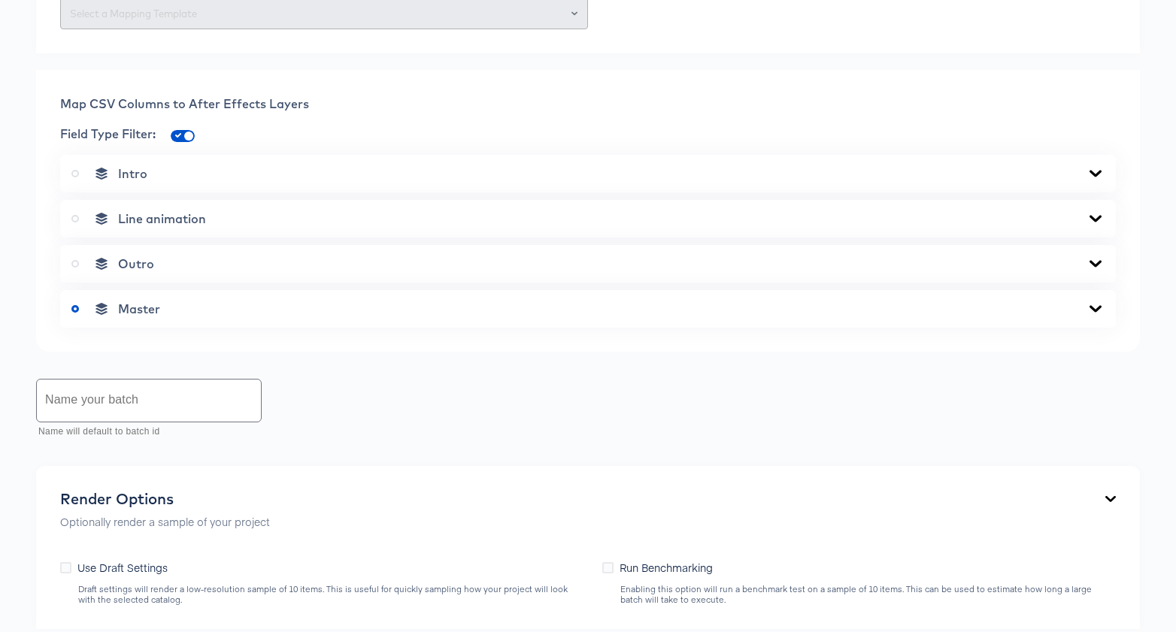
scroll to position [651, 0]
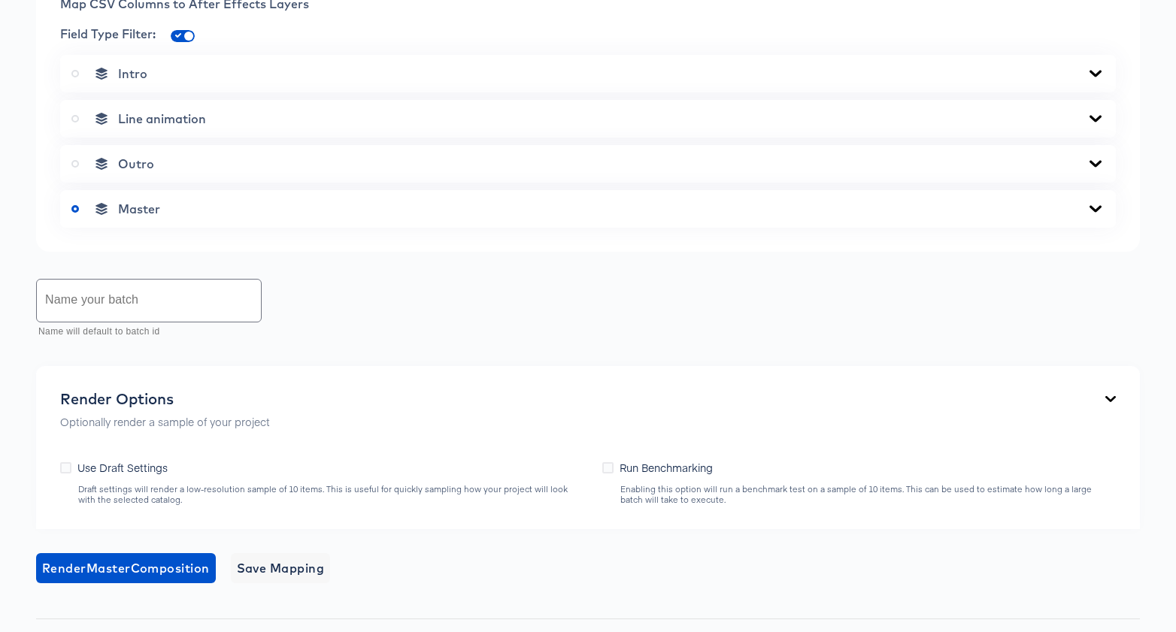
click at [1008, 217] on div "Master" at bounding box center [587, 209] width 1033 height 15
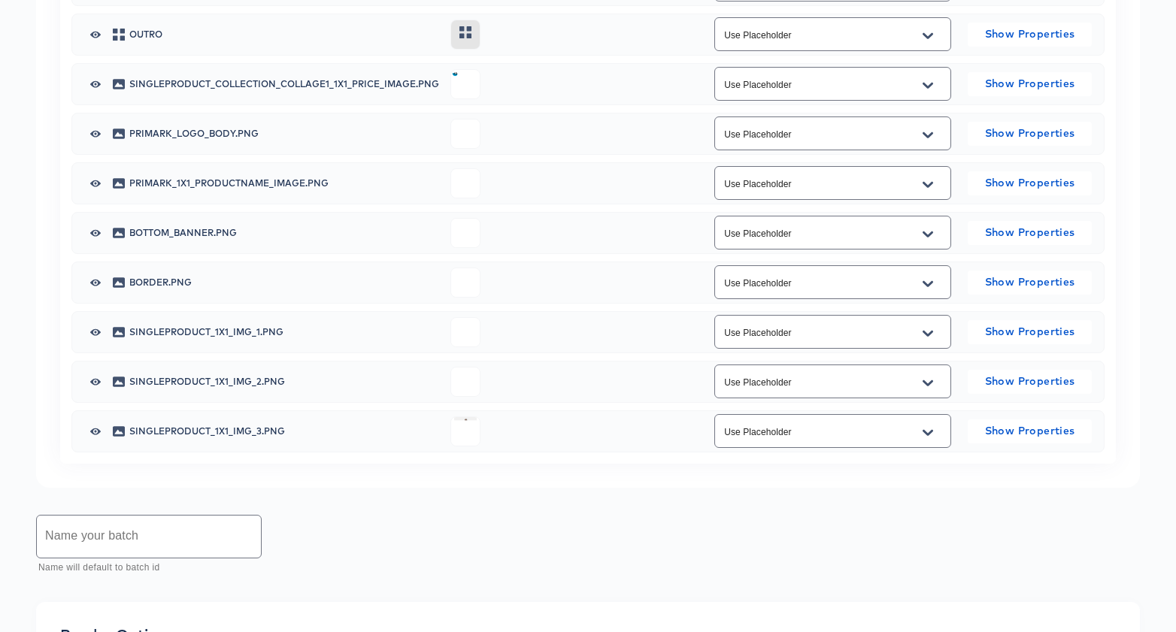
scroll to position [1113, 0]
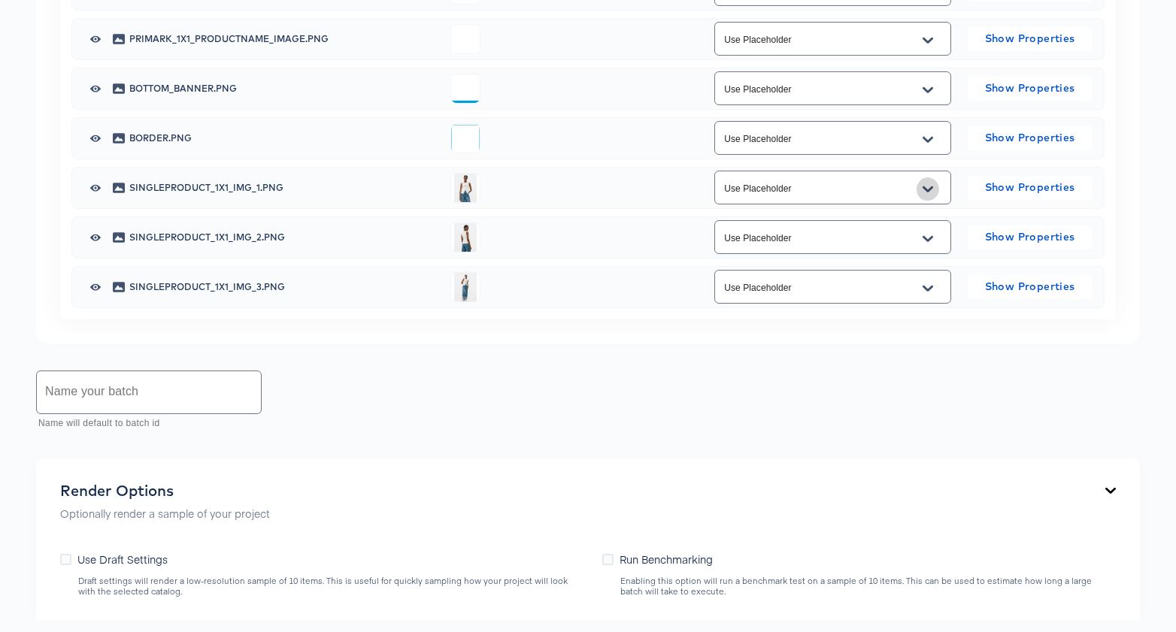
click at [930, 192] on icon "Open" at bounding box center [928, 189] width 11 height 6
drag, startPoint x: 641, startPoint y: 525, endPoint x: 610, endPoint y: 528, distance: 31.0
click at [641, 435] on div "Name your batch Name will default to batch id" at bounding box center [588, 401] width 1104 height 67
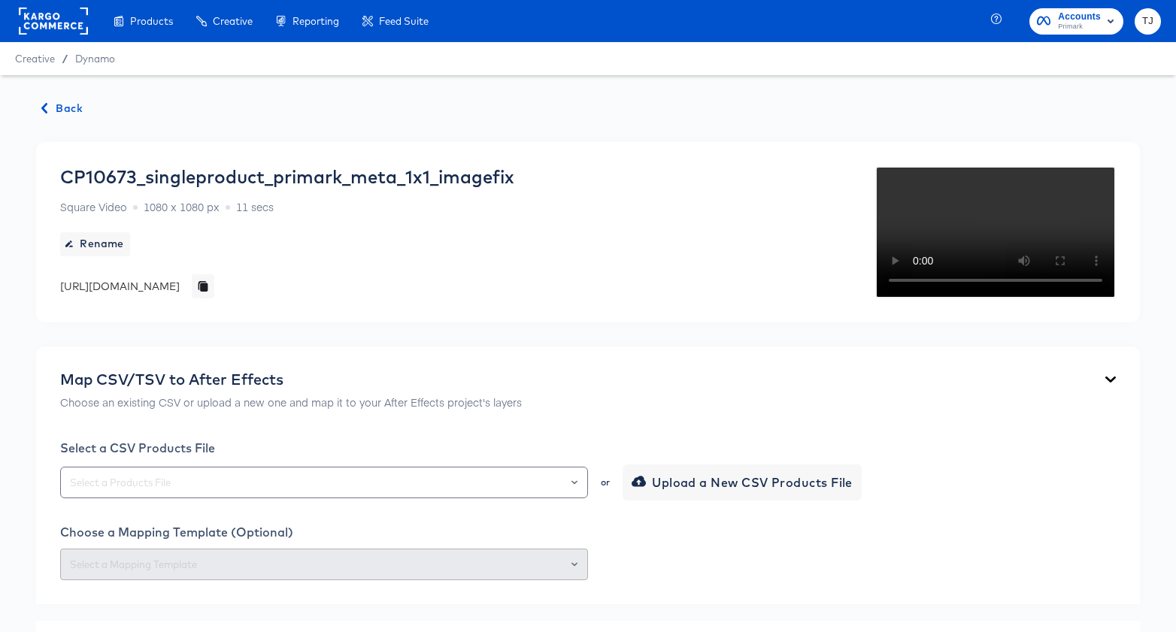
scroll to position [369, 0]
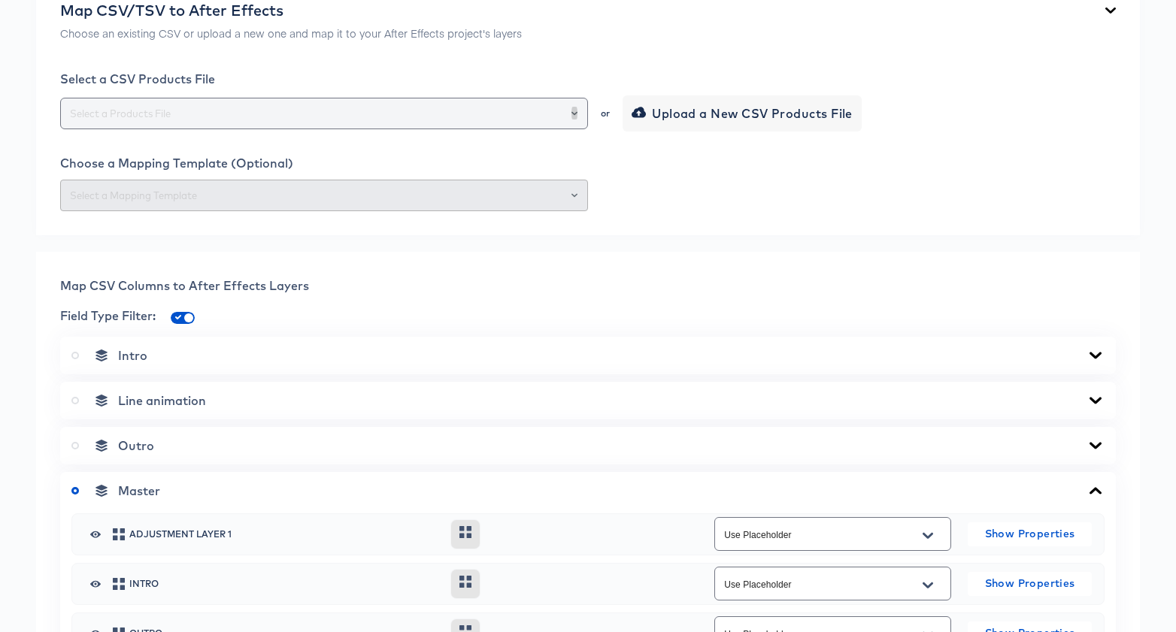
click at [574, 117] on icon "Open" at bounding box center [574, 114] width 6 height 6
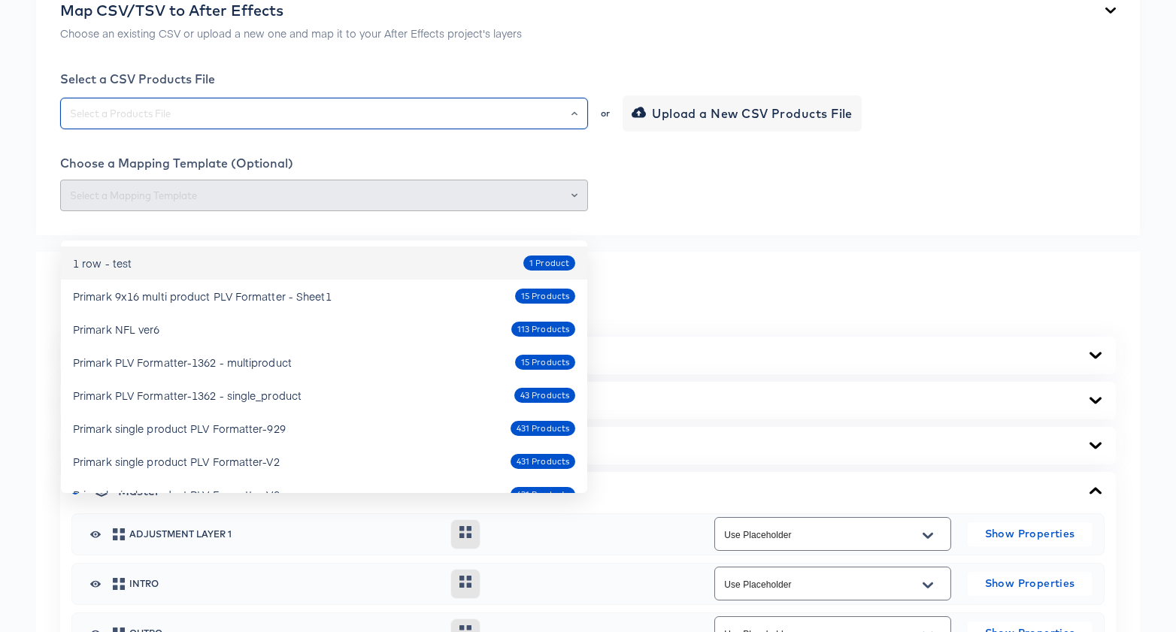
click at [290, 266] on div "1 row - test 1 Product" at bounding box center [324, 263] width 502 height 24
type input "1 row - test"
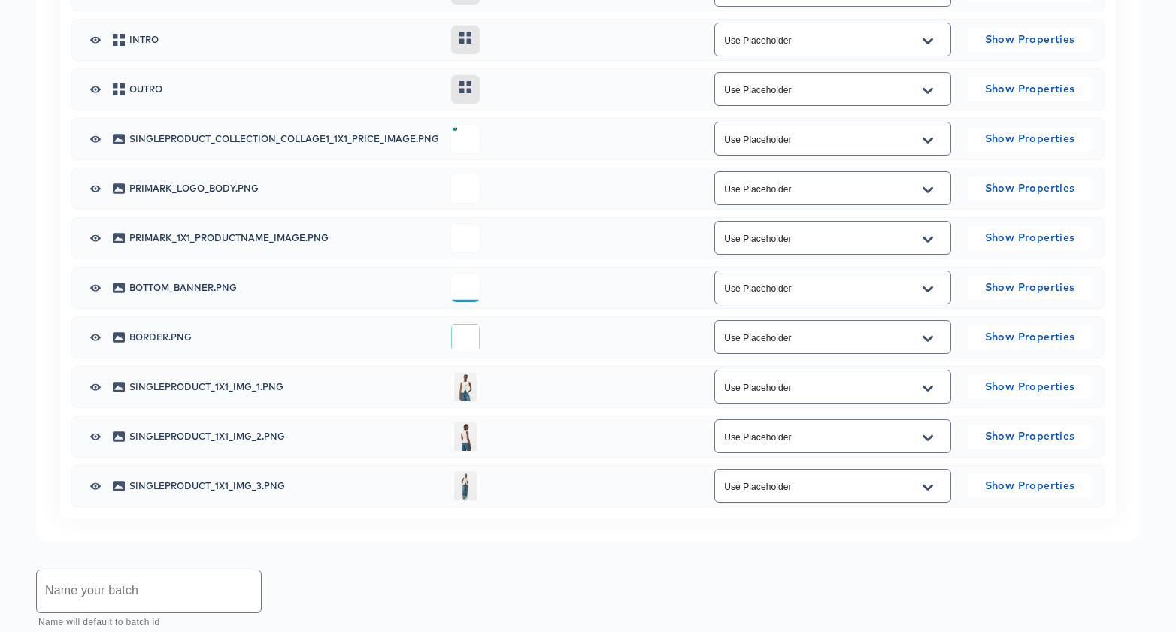
scroll to position [959, 0]
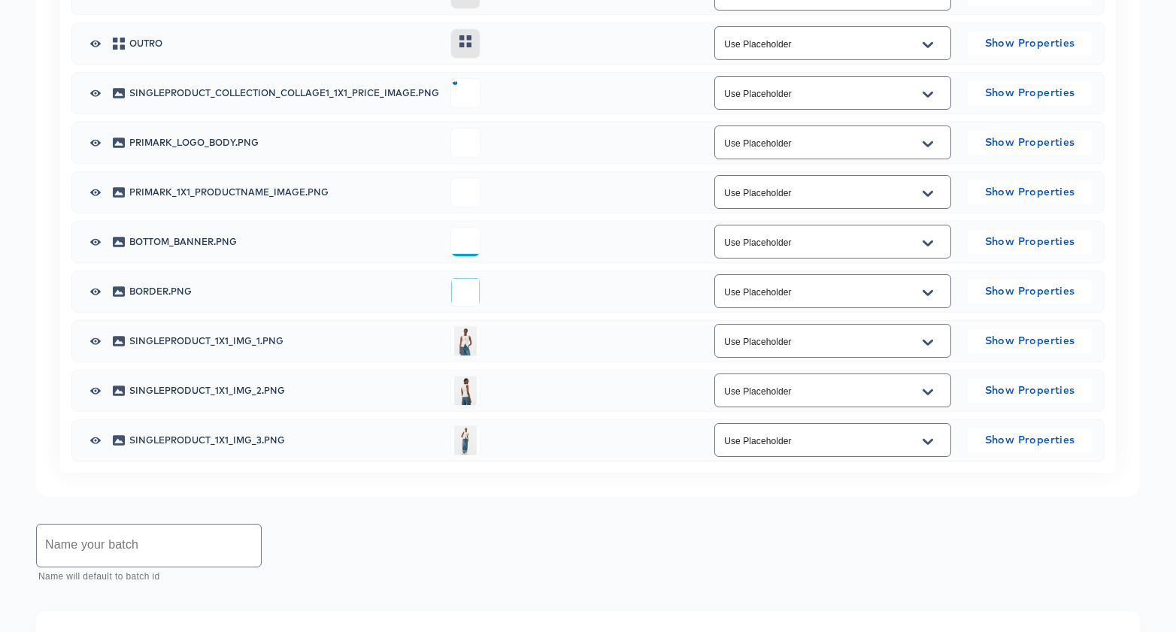
click at [934, 355] on button "Open" at bounding box center [928, 343] width 23 height 24
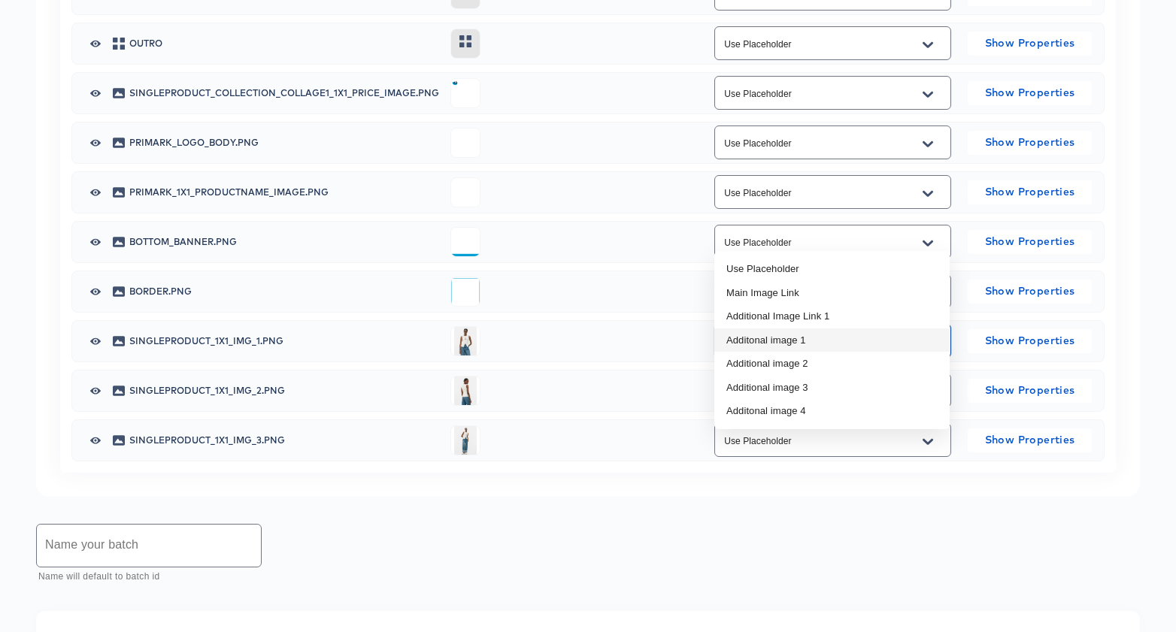
click at [868, 335] on li "Additonal image 1" at bounding box center [831, 341] width 235 height 24
type input "Additonal image 1"
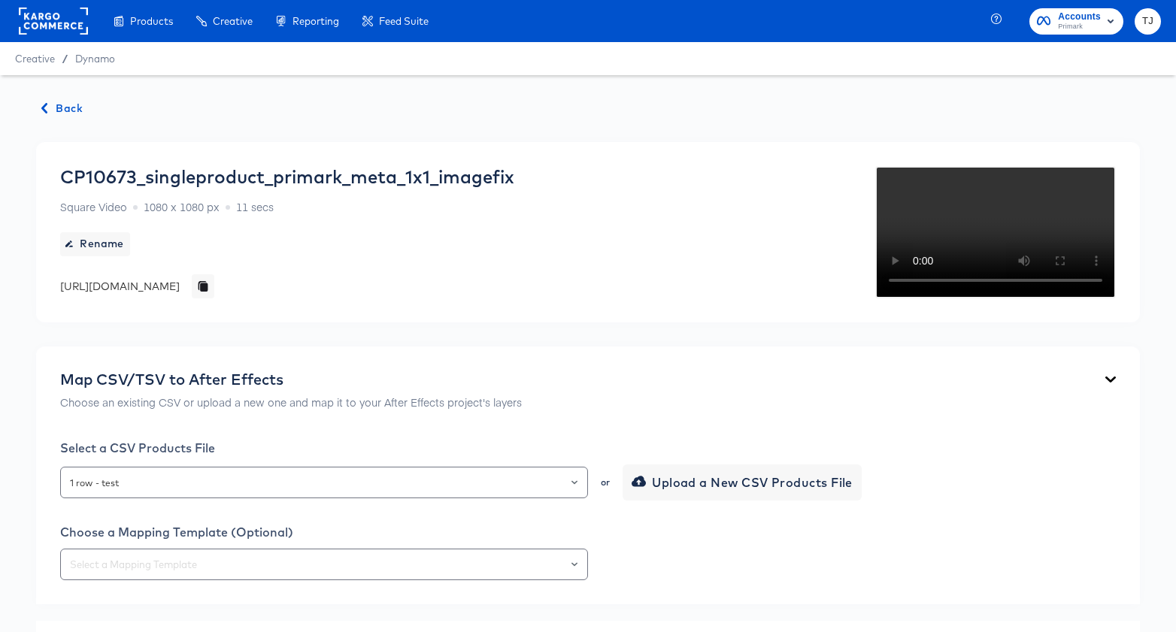
scroll to position [1758, 0]
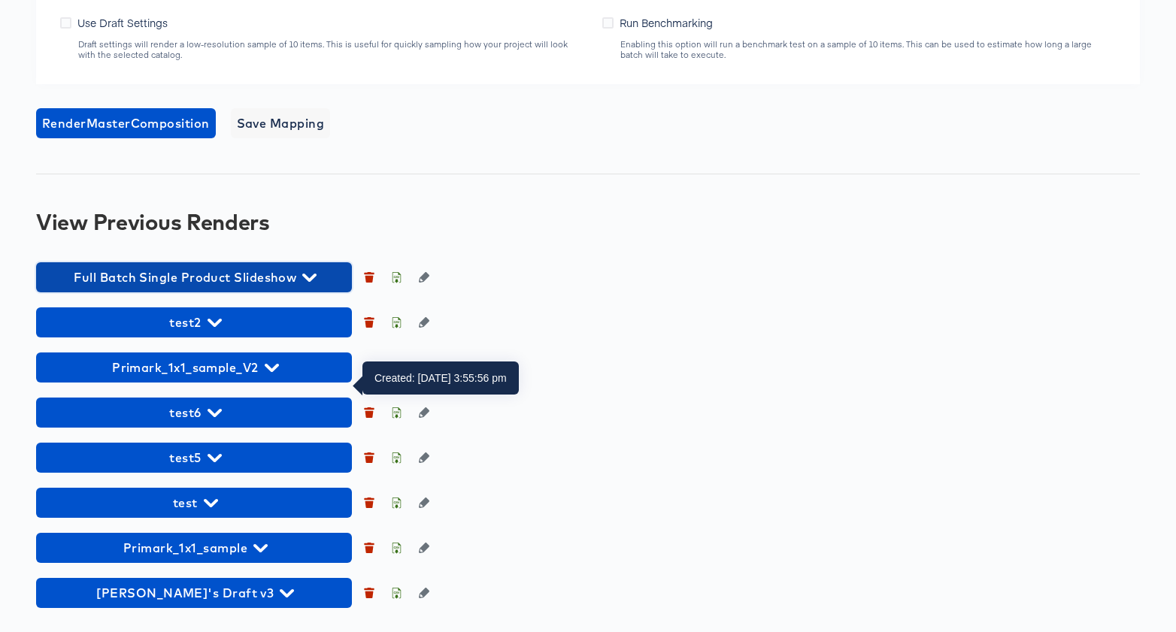
click at [308, 274] on icon "button" at bounding box center [309, 278] width 14 height 14
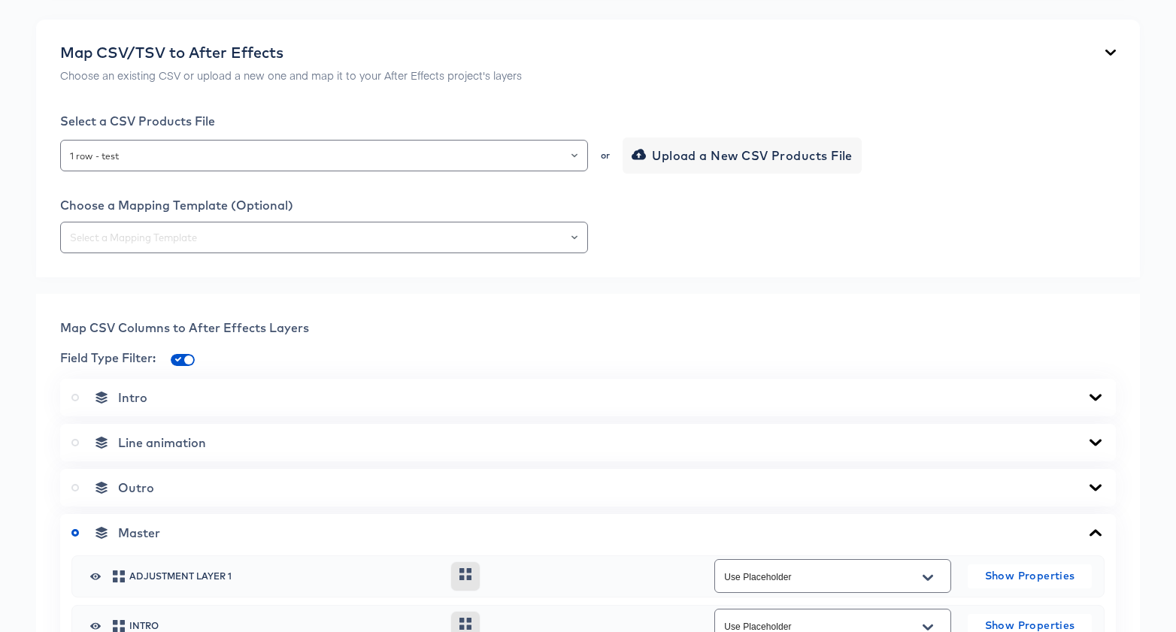
scroll to position [0, 0]
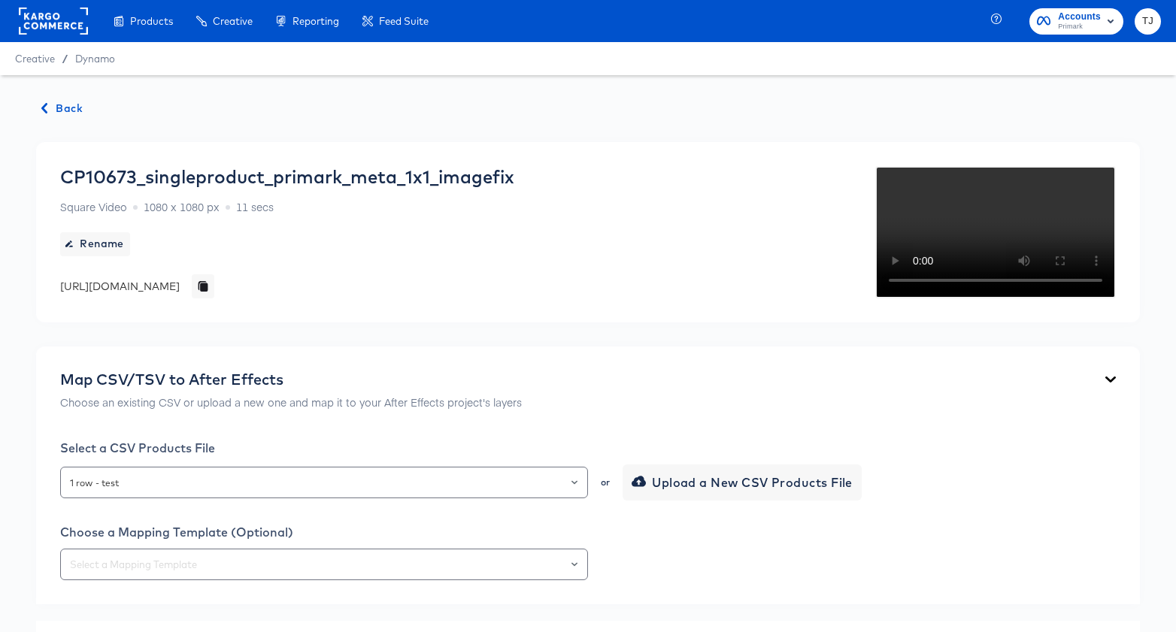
click at [68, 104] on span "Back" at bounding box center [62, 108] width 41 height 19
